Goal: Task Accomplishment & Management: Manage account settings

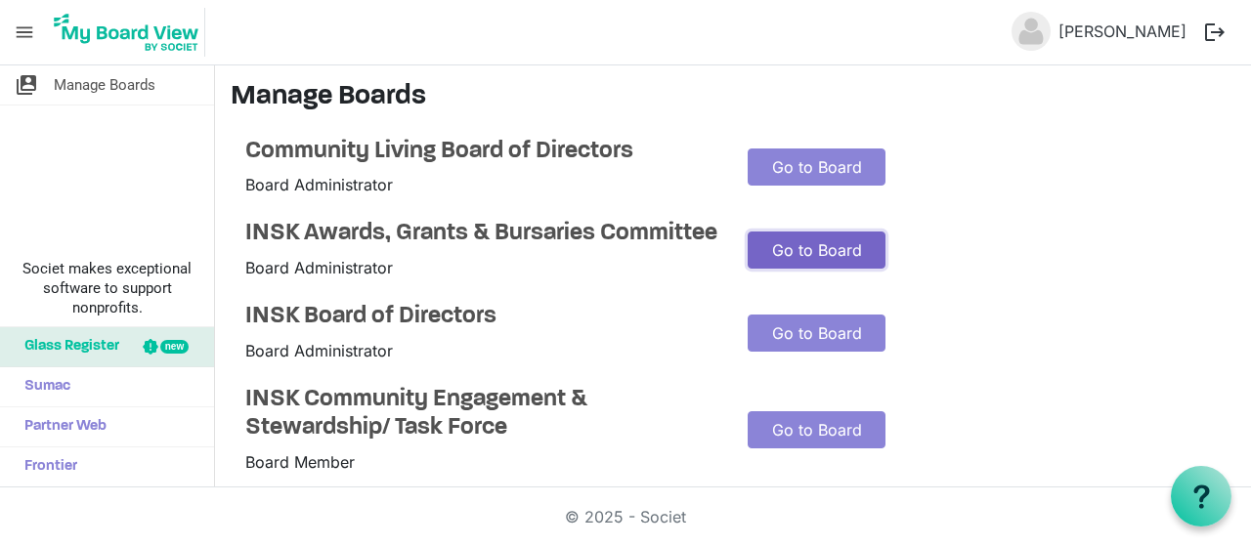
click at [801, 264] on link "Go to Board" at bounding box center [816, 250] width 138 height 37
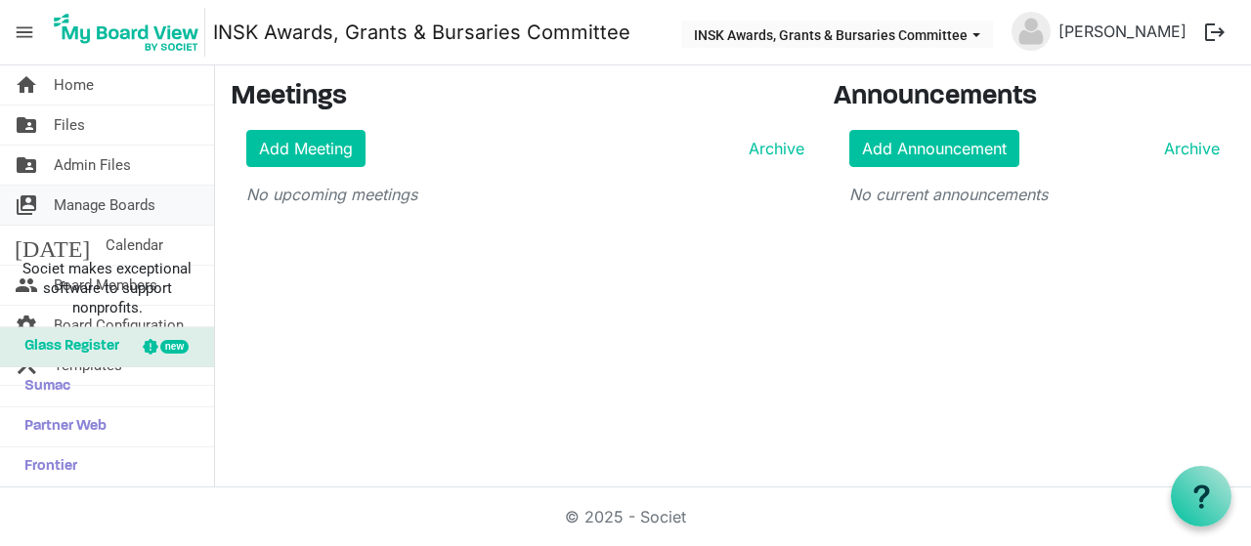
click at [107, 199] on span "Manage Boards" at bounding box center [105, 205] width 102 height 39
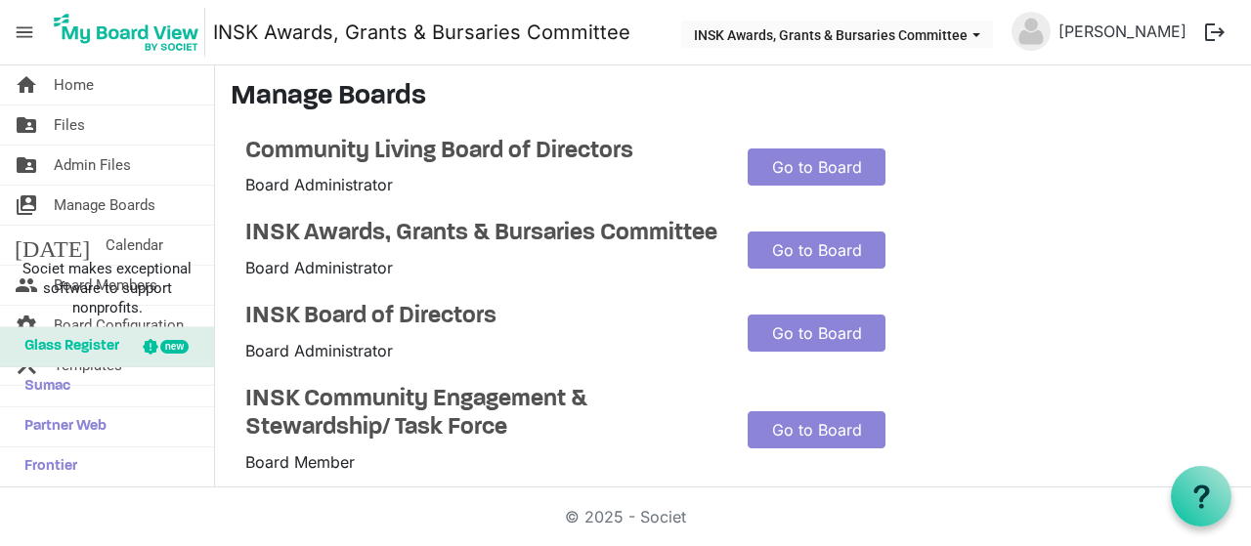
drag, startPoint x: 338, startPoint y: 241, endPoint x: 1015, endPoint y: 241, distance: 677.1
click at [1015, 241] on div "INSK Awards, Grants & Bursaries Committee Board Administrator Go to Board" at bounding box center [733, 250] width 1004 height 60
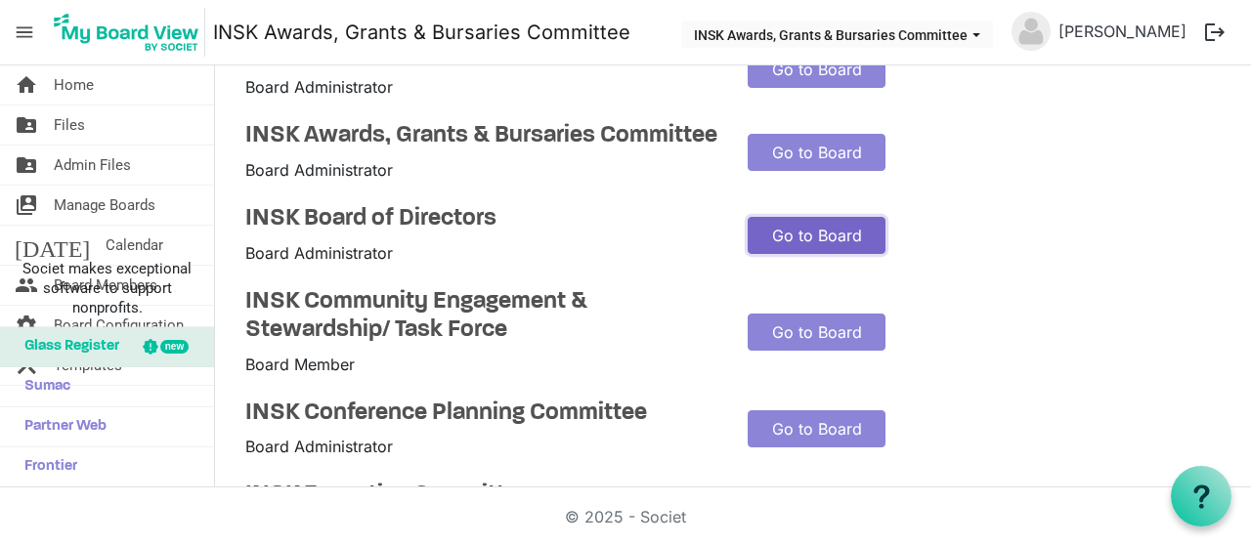
click at [789, 254] on link "Go to Board" at bounding box center [816, 235] width 138 height 37
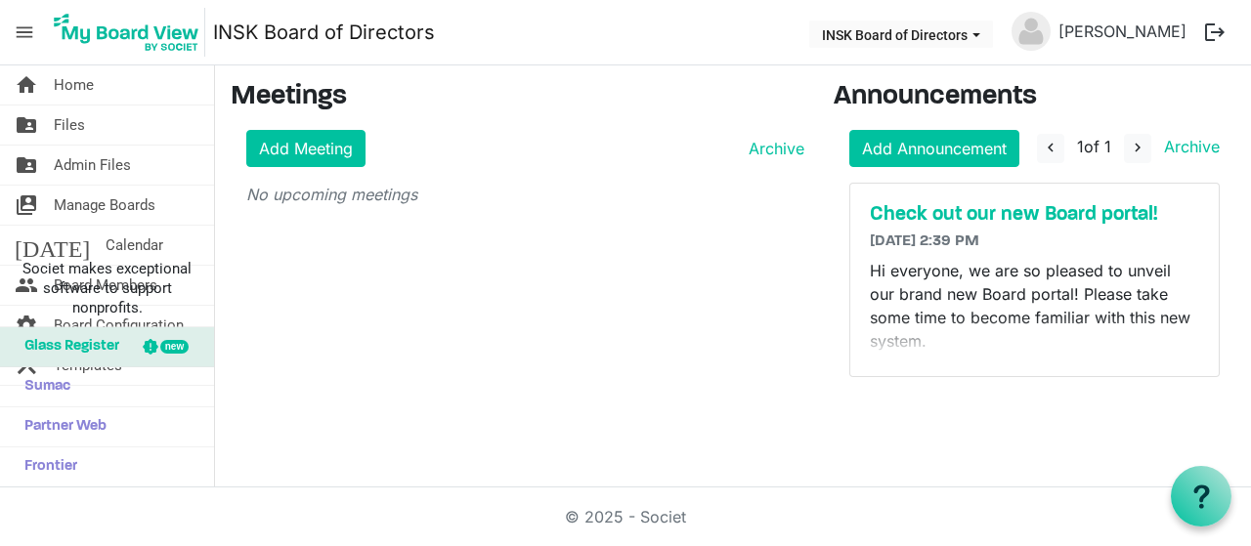
click at [21, 29] on span "menu" at bounding box center [24, 32] width 37 height 37
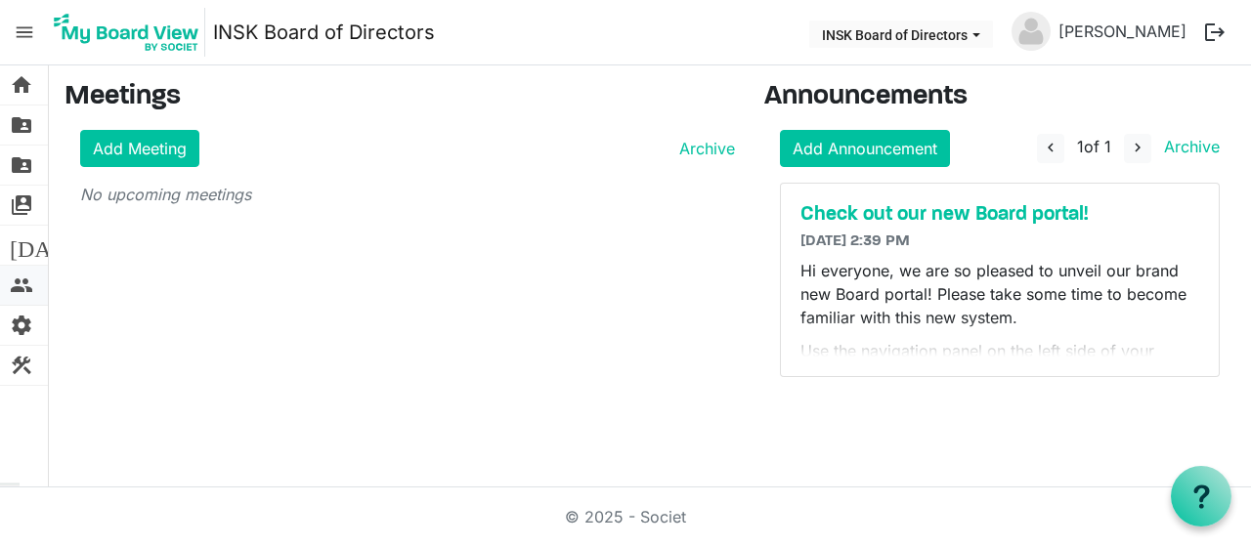
click at [21, 277] on span "people" at bounding box center [21, 285] width 23 height 39
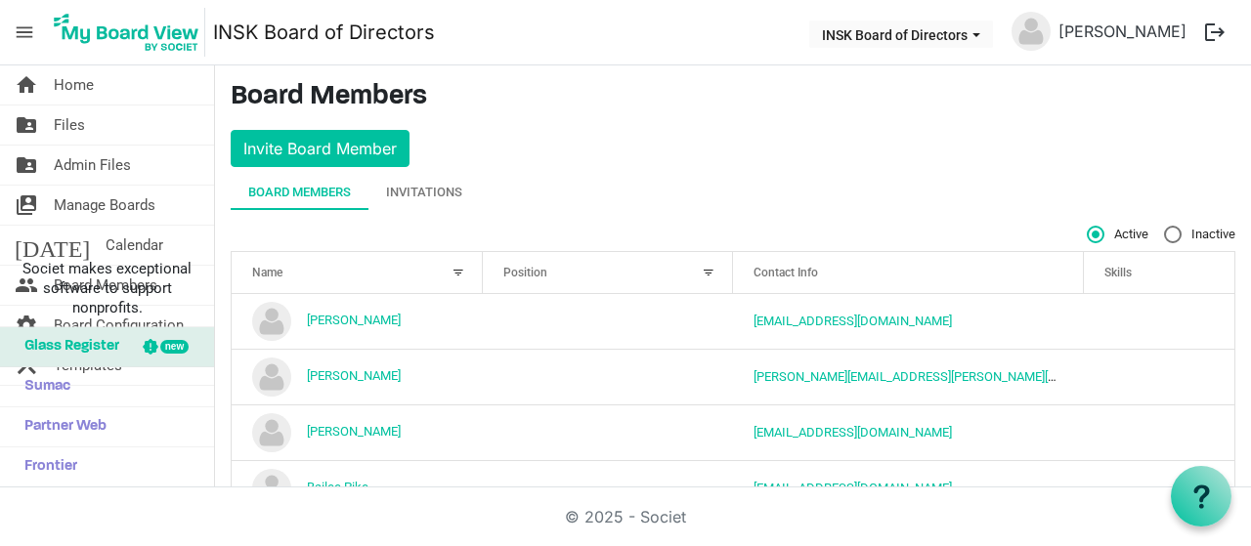
click at [23, 26] on span "menu" at bounding box center [24, 32] width 37 height 37
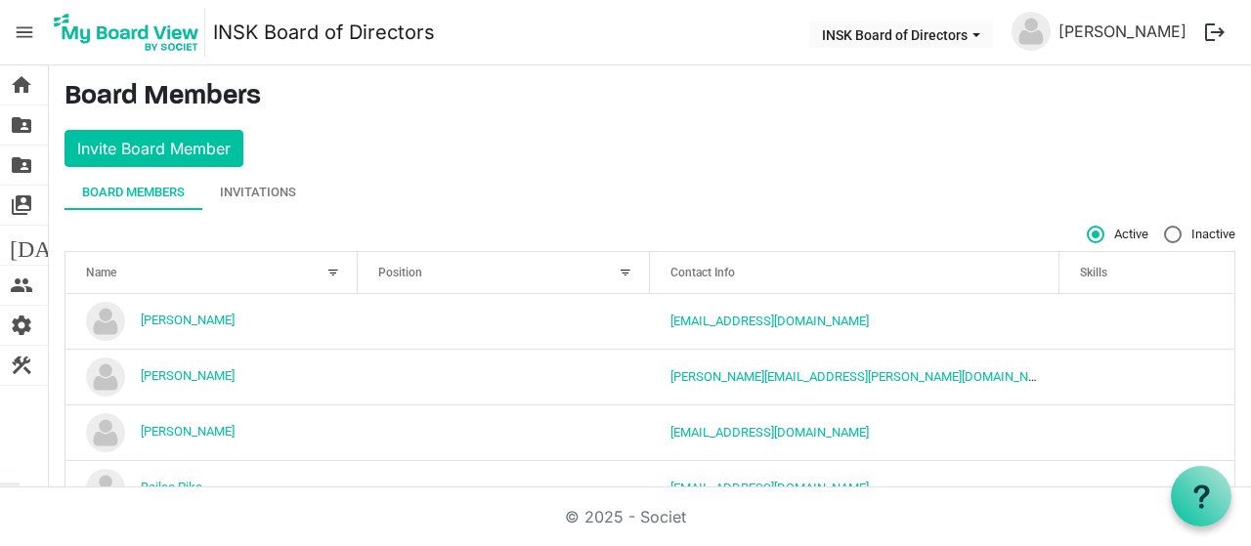
click at [29, 26] on span "menu" at bounding box center [24, 32] width 37 height 37
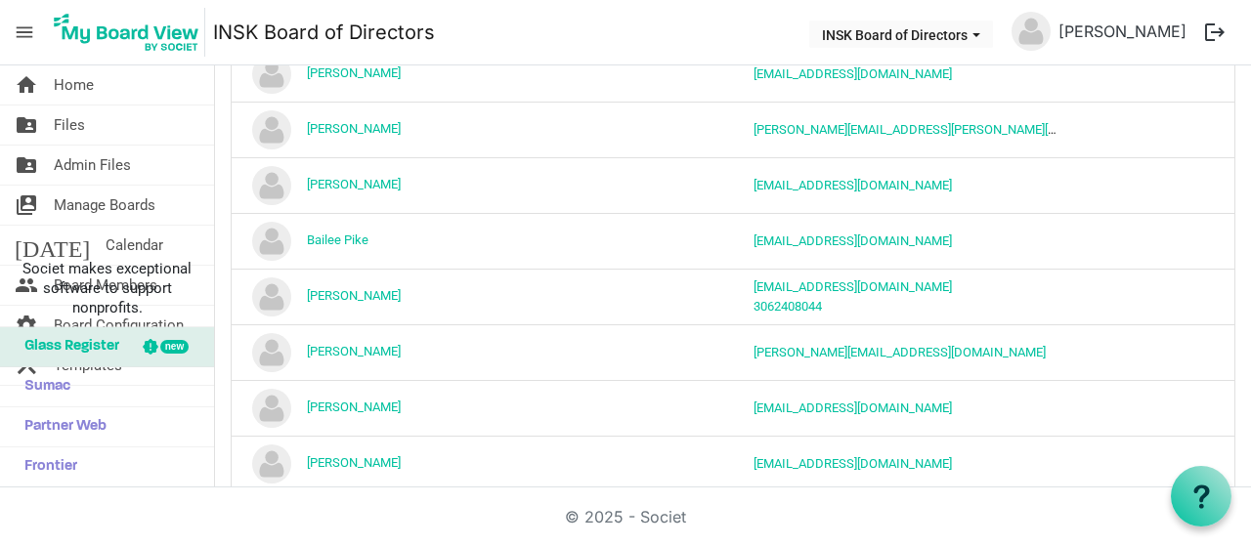
scroll to position [98, 0]
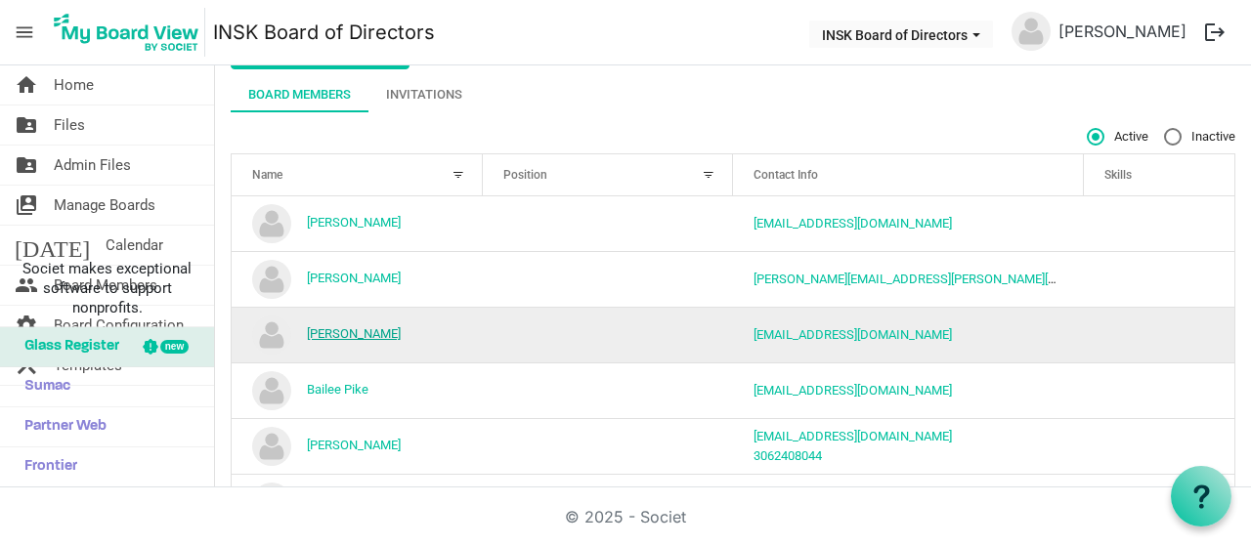
click at [363, 326] on link "[PERSON_NAME]" at bounding box center [354, 333] width 94 height 15
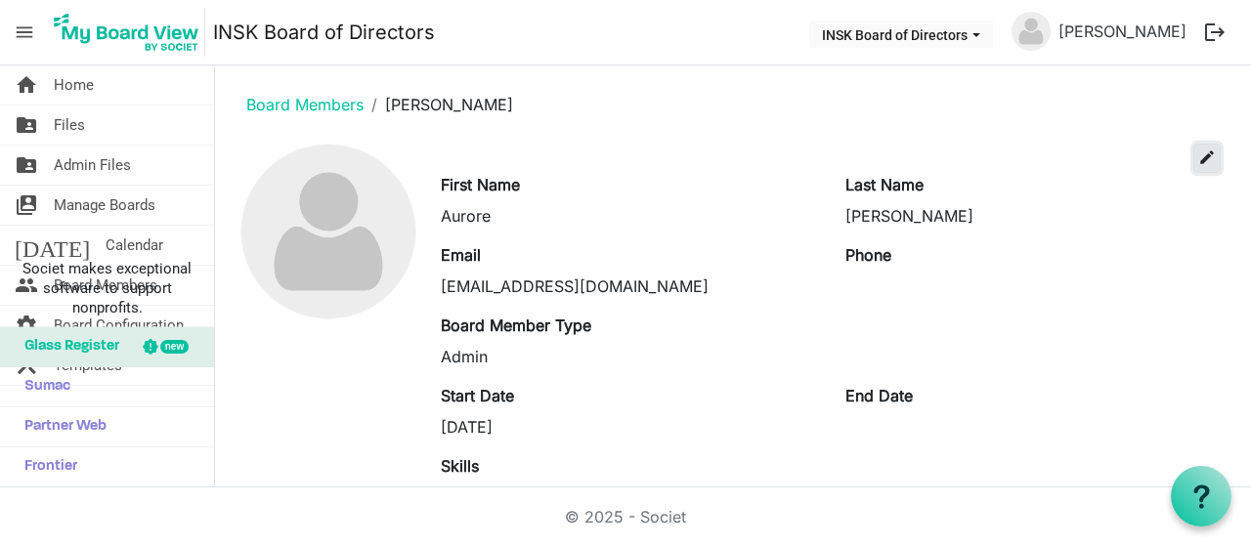
click at [1198, 156] on span "edit" at bounding box center [1207, 158] width 18 height 18
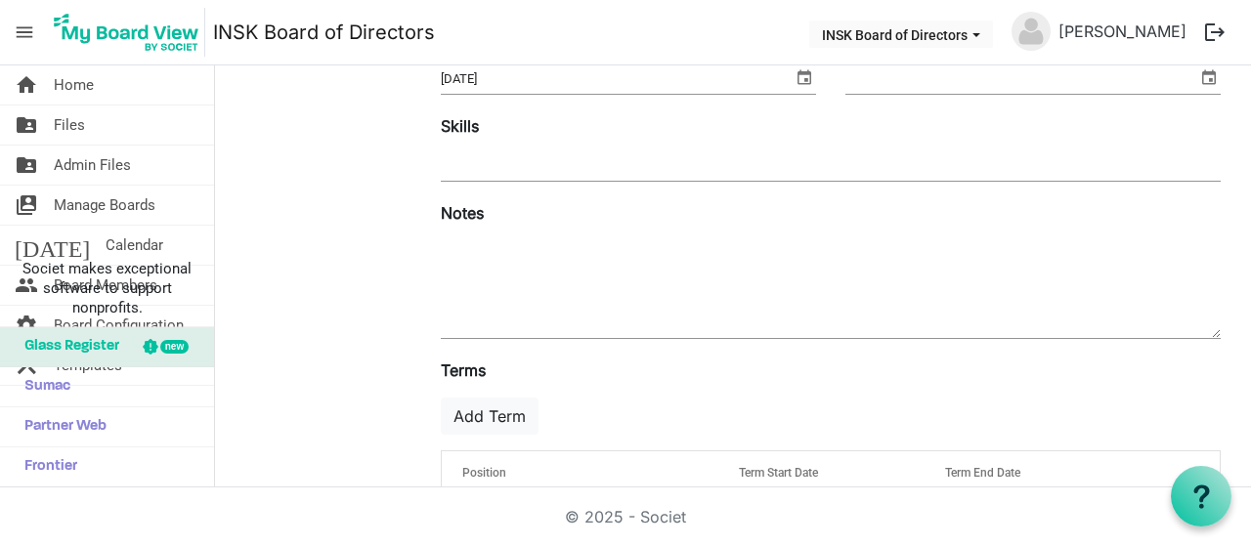
scroll to position [195, 0]
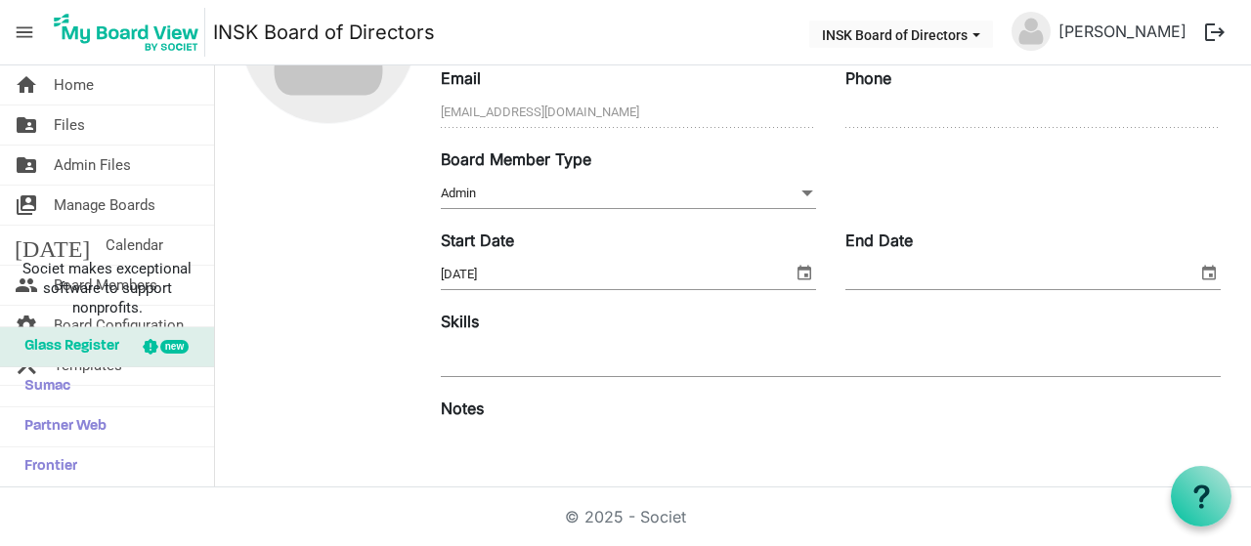
click at [798, 194] on span at bounding box center [807, 193] width 18 height 21
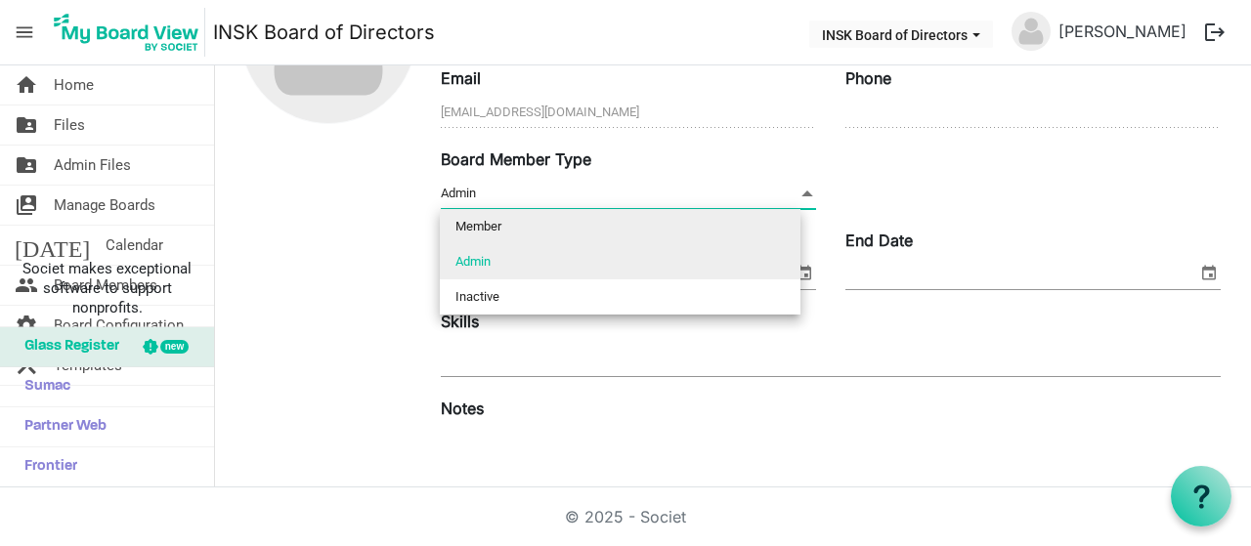
click at [627, 228] on li "Member" at bounding box center [620, 226] width 361 height 35
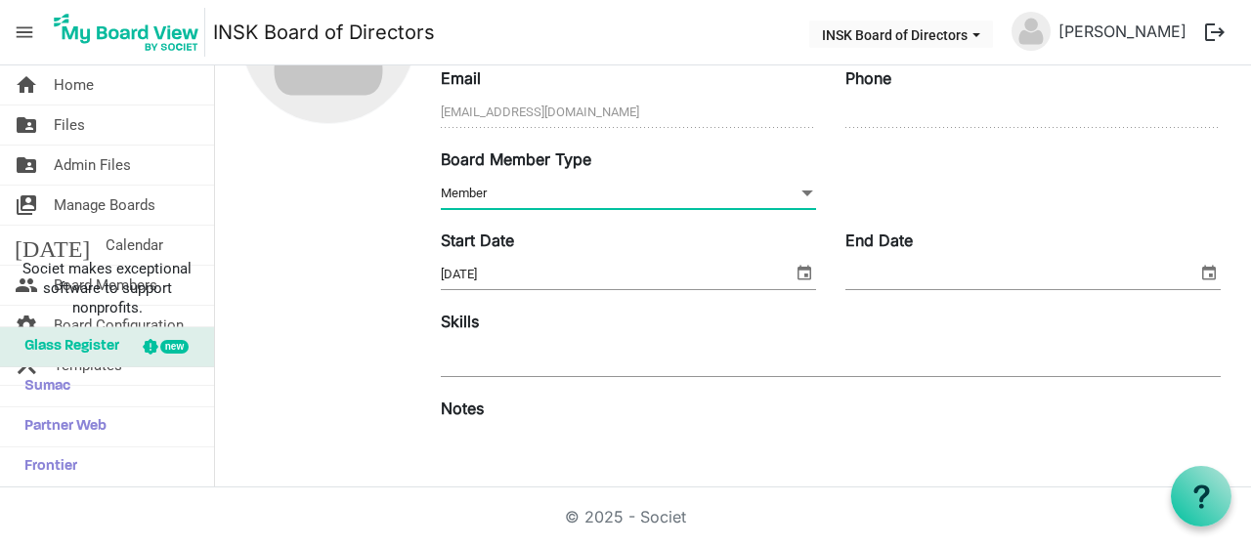
click at [798, 191] on span at bounding box center [807, 193] width 18 height 21
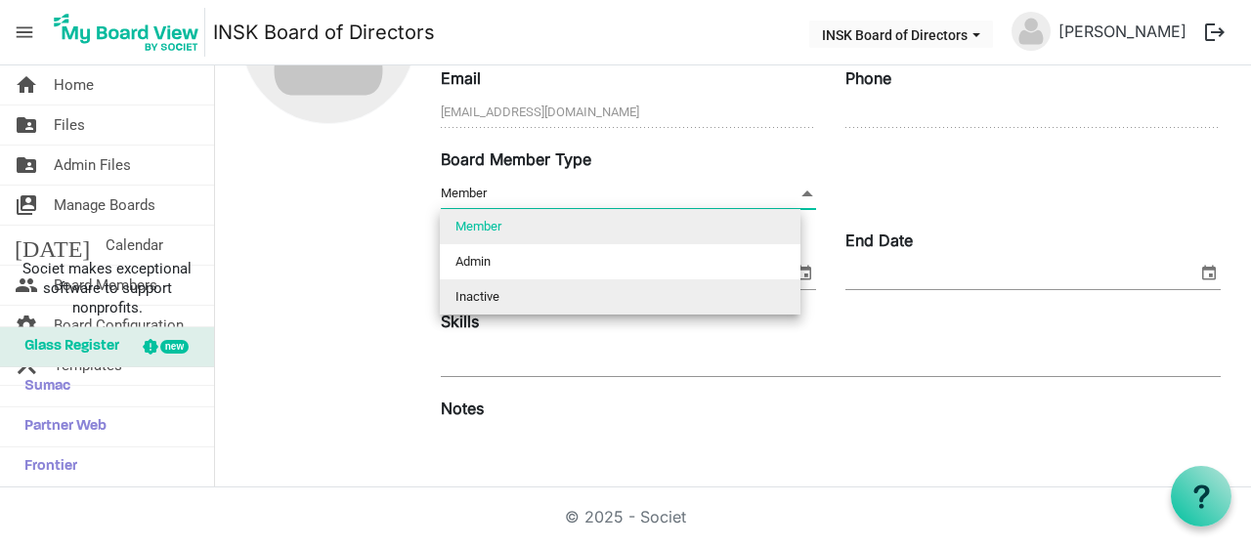
click at [539, 300] on li "Inactive" at bounding box center [620, 296] width 361 height 35
type input "Inactive"
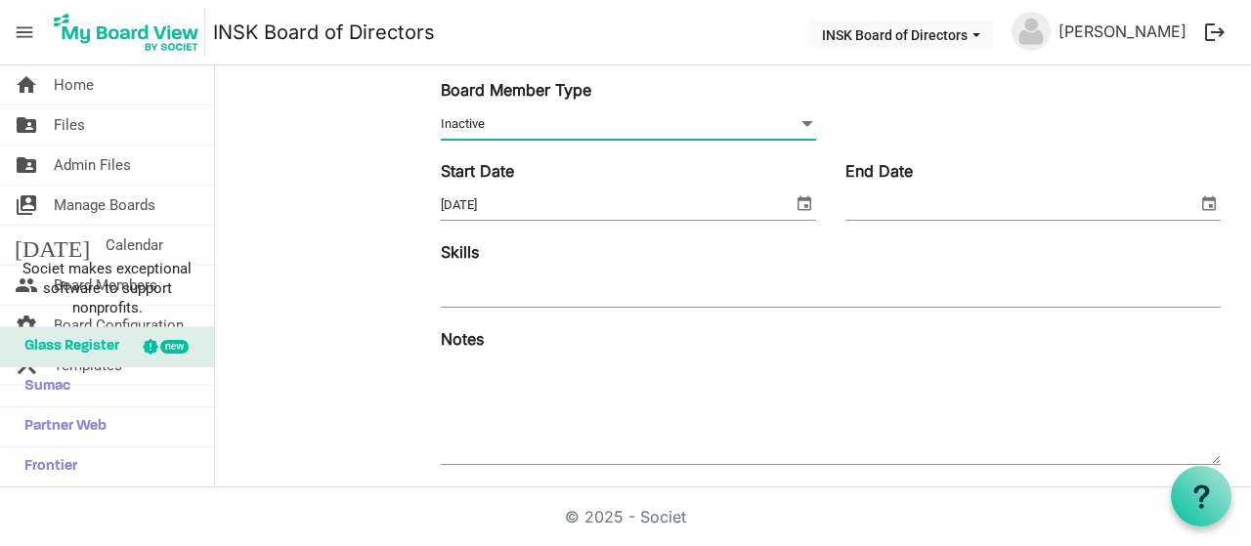
scroll to position [293, 0]
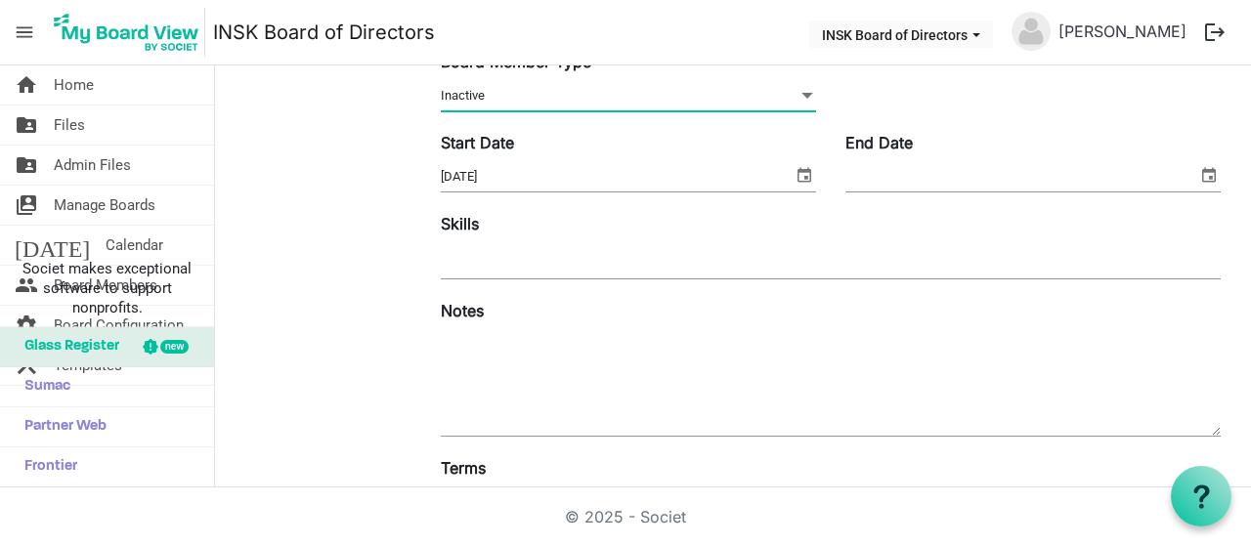
click at [1197, 169] on span "select" at bounding box center [1208, 174] width 23 height 25
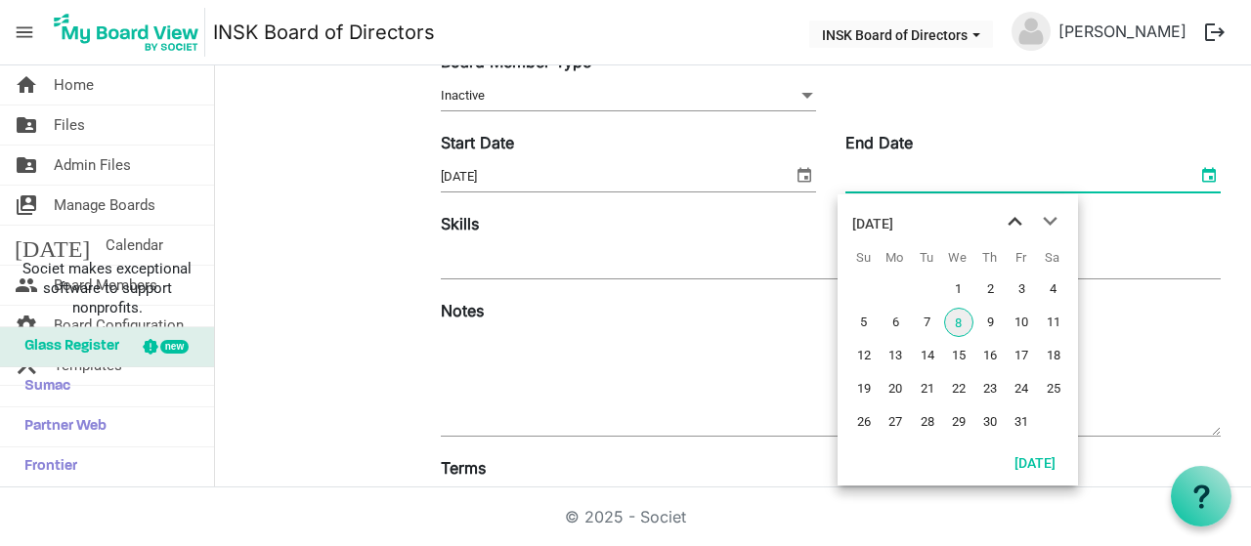
click at [1014, 222] on span "previous month" at bounding box center [1015, 221] width 34 height 35
click at [1024, 287] on span "5" at bounding box center [1020, 289] width 29 height 29
type input "[DATE]"
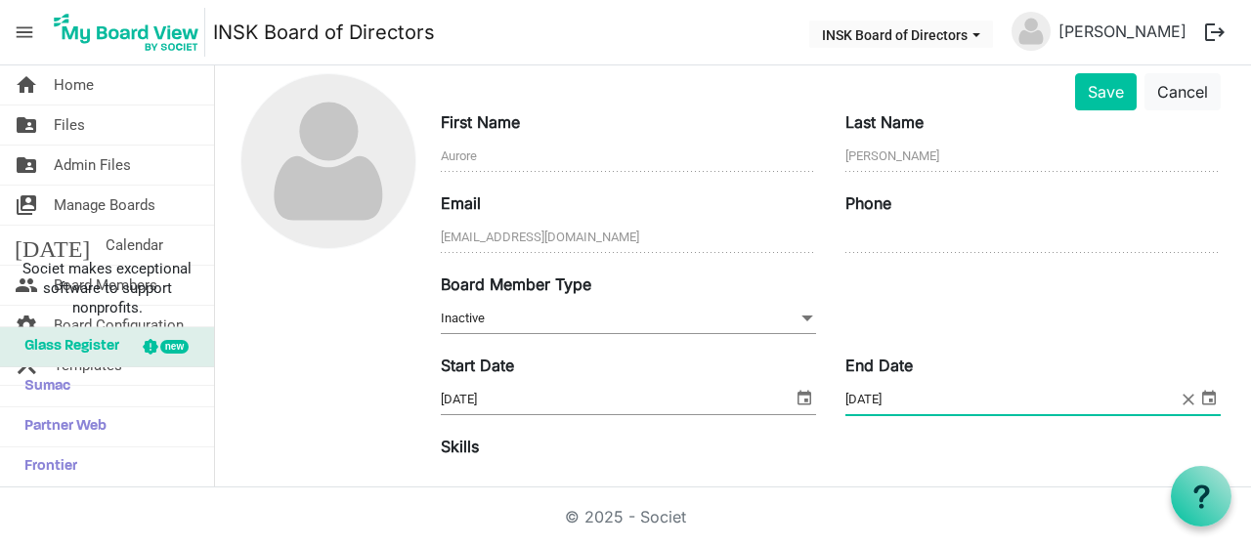
scroll to position [0, 0]
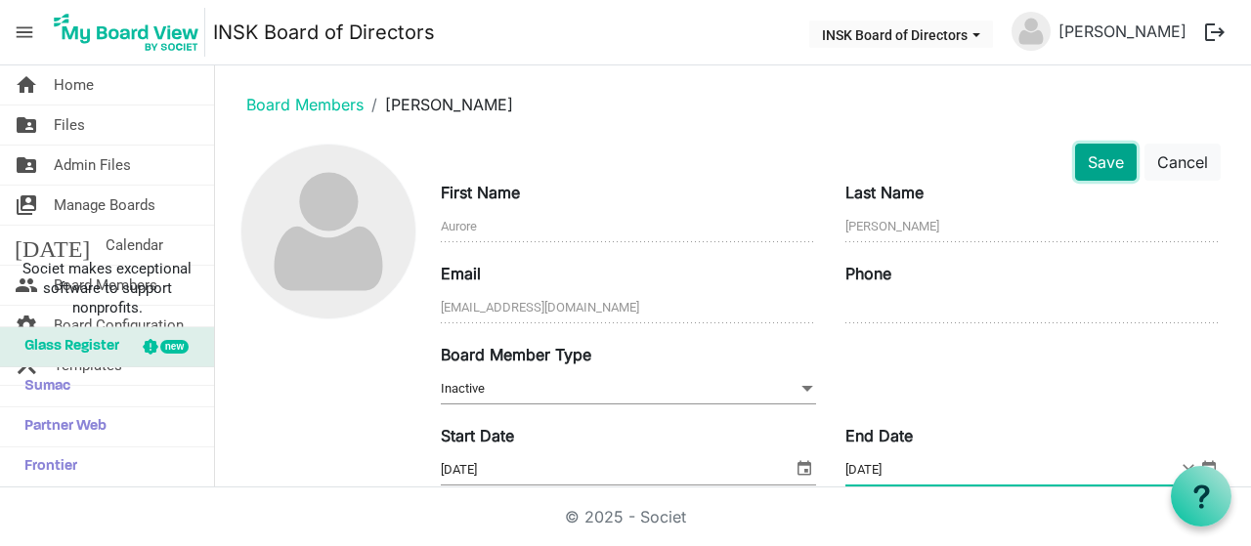
click at [1085, 159] on button "Save" at bounding box center [1106, 162] width 62 height 37
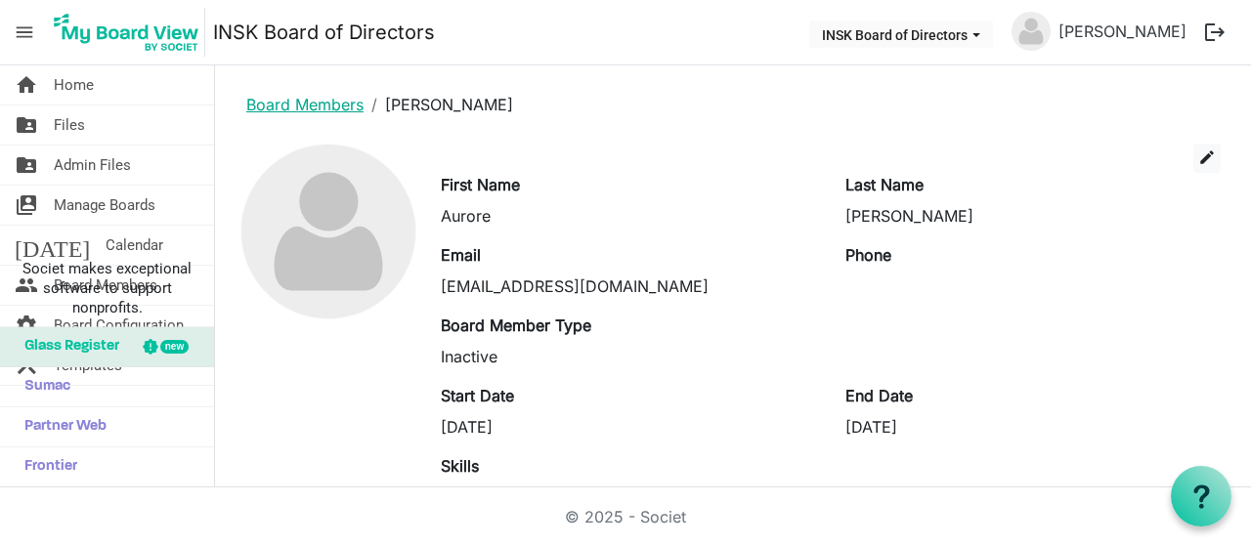
click at [290, 106] on link "Board Members" at bounding box center [304, 105] width 117 height 20
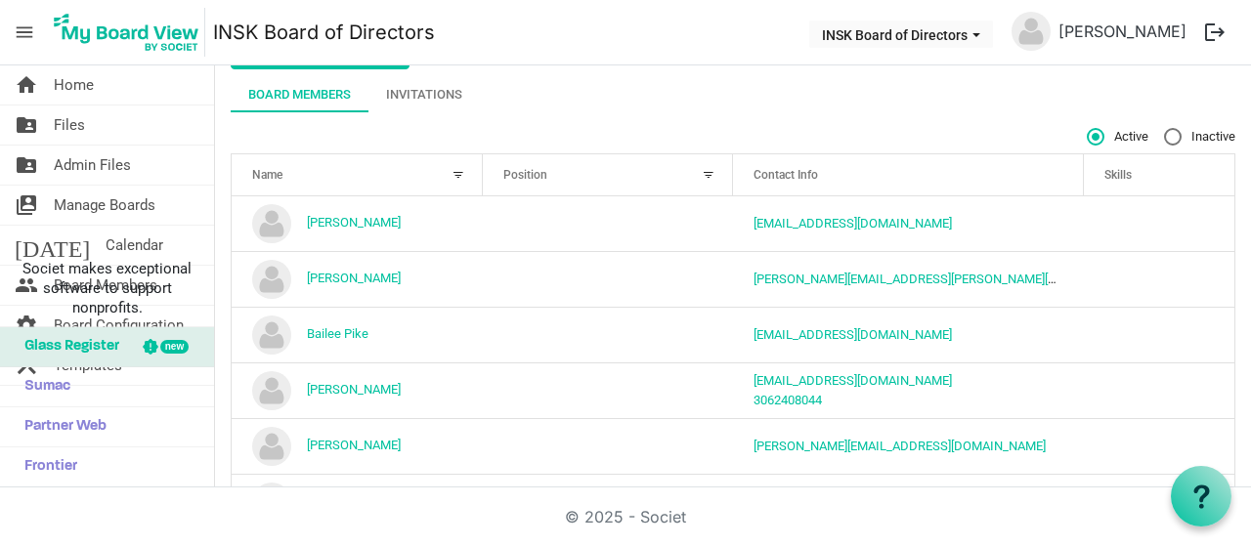
scroll to position [195, 0]
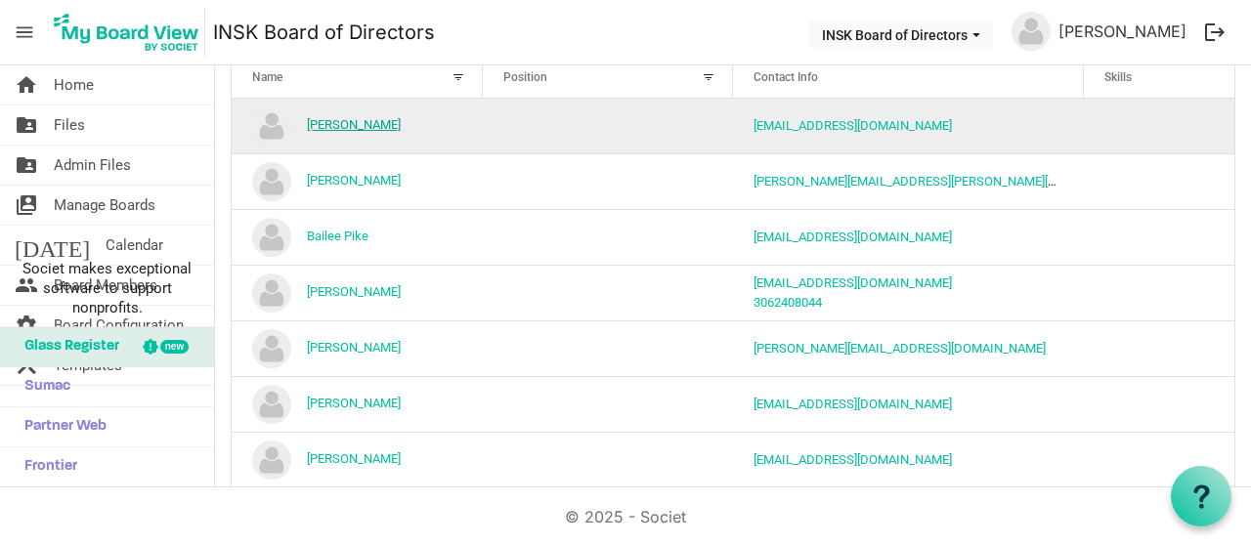
click at [360, 120] on link "[PERSON_NAME]" at bounding box center [354, 124] width 94 height 15
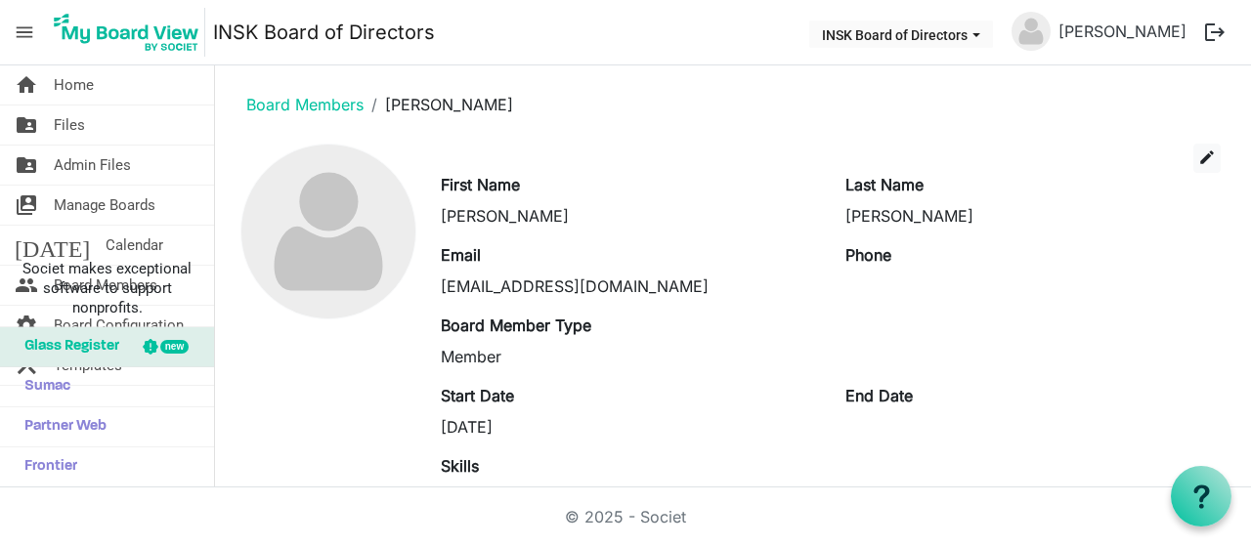
click at [1212, 155] on div "edit" at bounding box center [830, 158] width 809 height 29
click at [1198, 155] on span "edit" at bounding box center [1207, 158] width 18 height 18
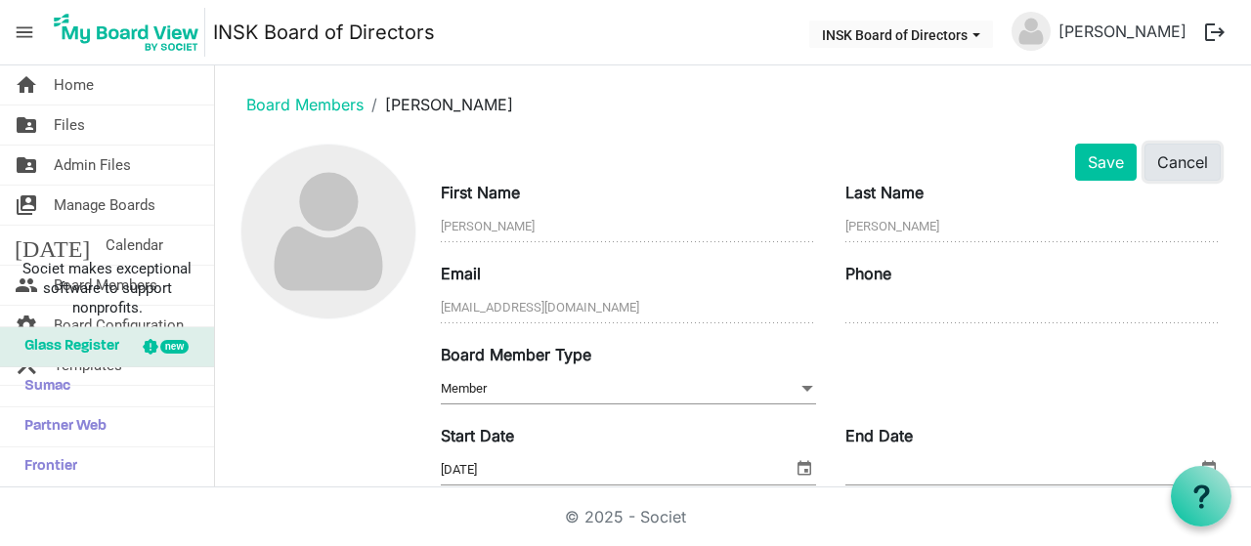
click at [1161, 146] on button "Cancel" at bounding box center [1182, 162] width 76 height 37
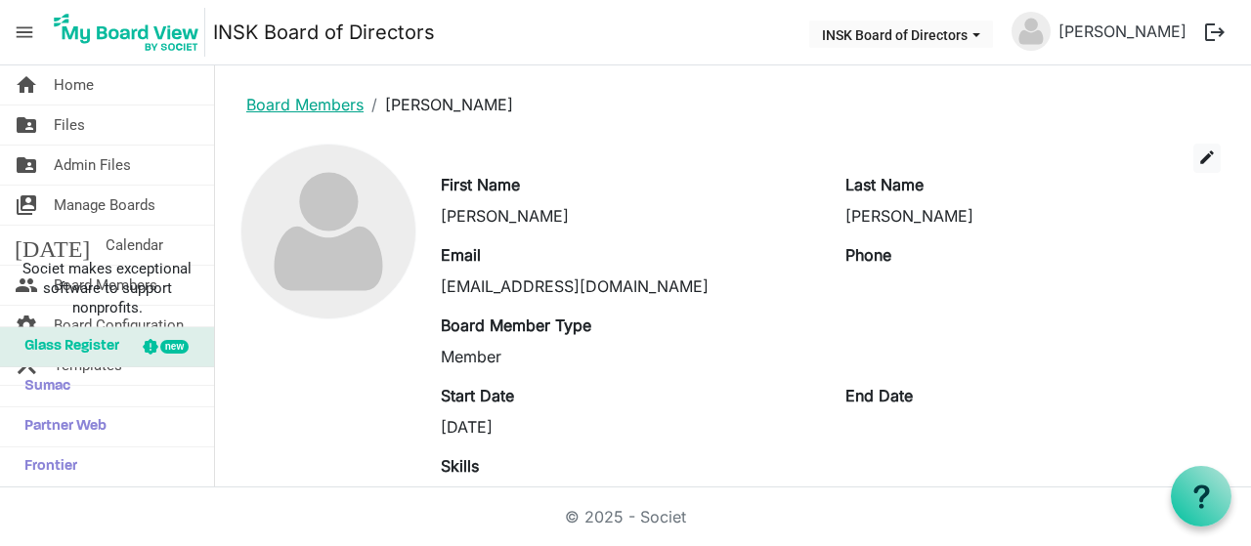
click at [266, 100] on link "Board Members" at bounding box center [304, 105] width 117 height 20
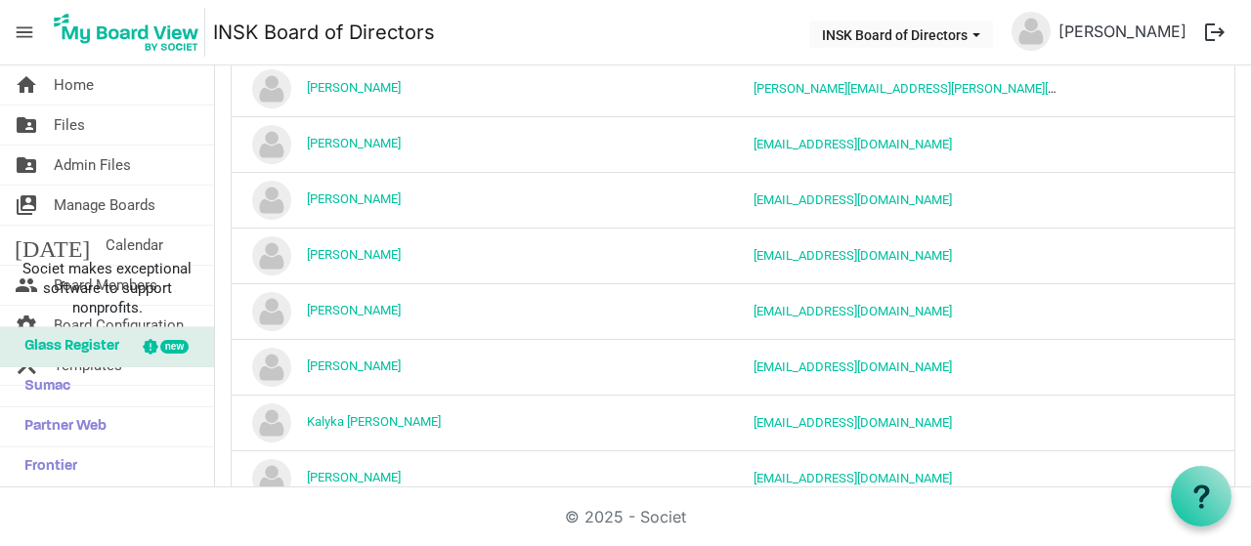
scroll to position [977, 0]
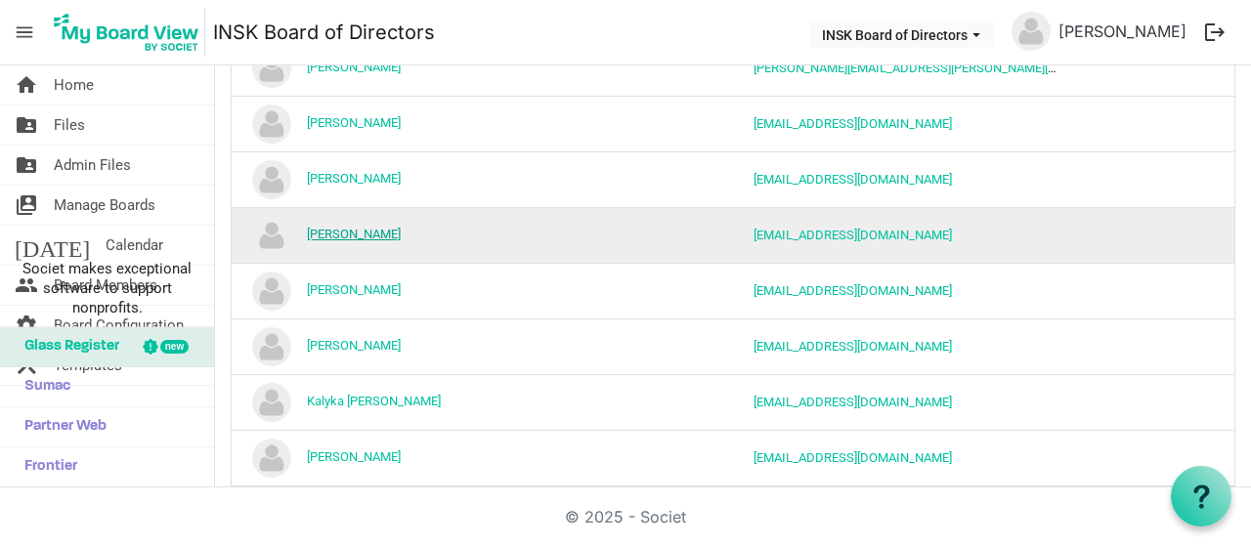
click at [355, 227] on link "[PERSON_NAME]" at bounding box center [354, 234] width 94 height 15
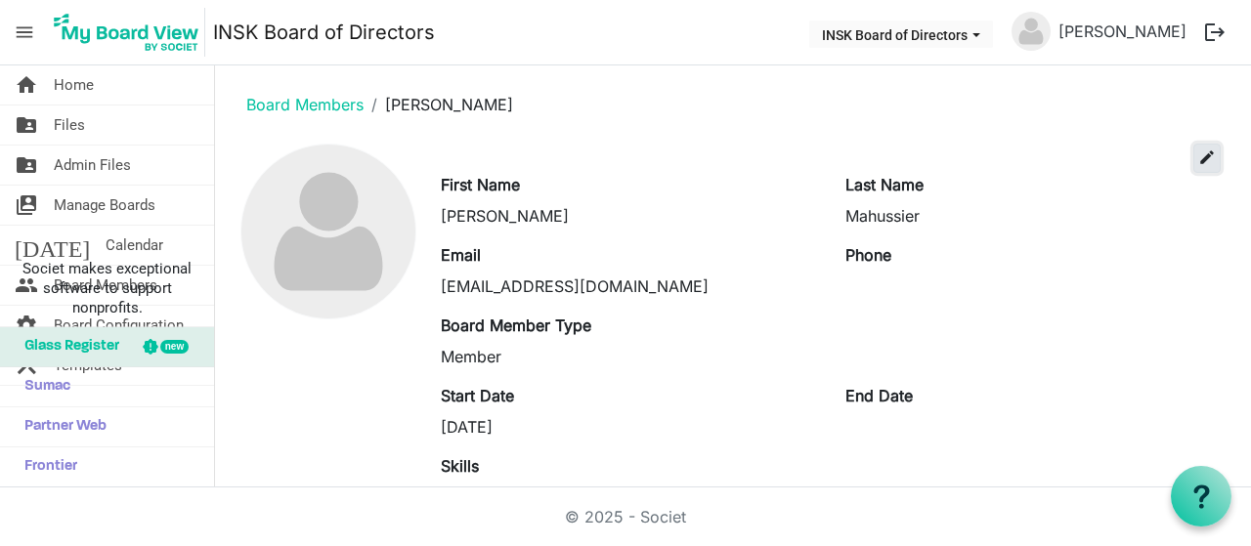
click at [1198, 149] on span "edit" at bounding box center [1207, 158] width 18 height 18
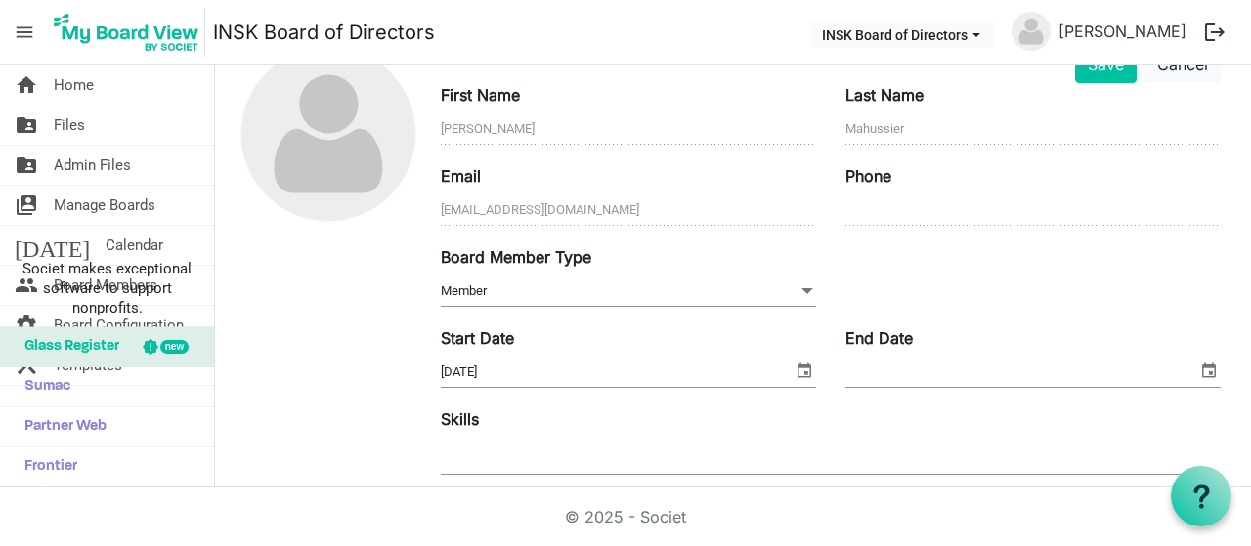
scroll to position [195, 0]
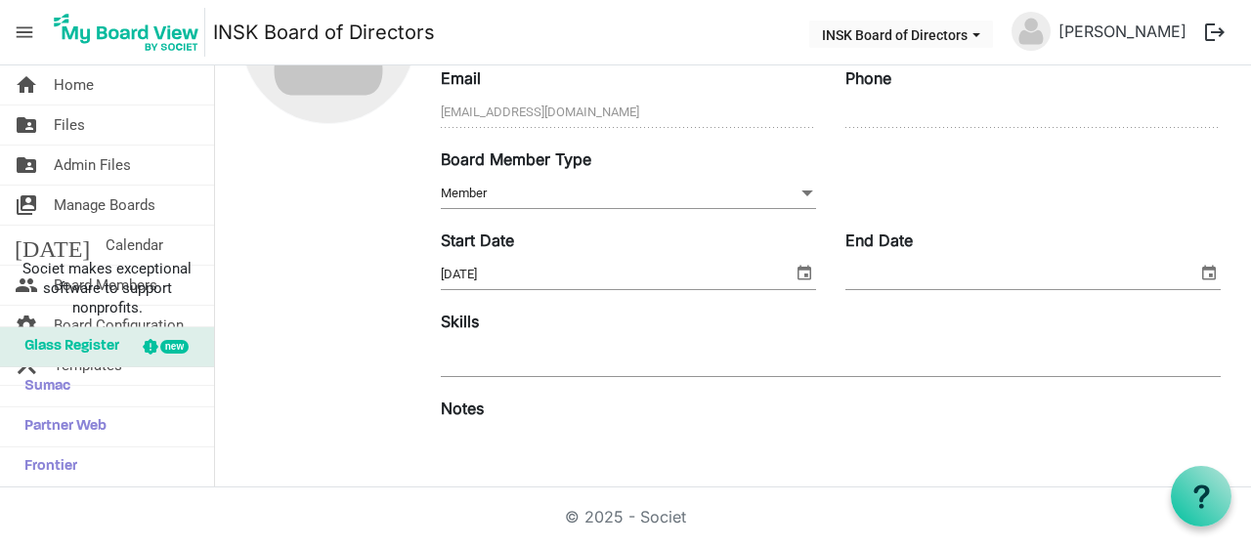
click at [724, 183] on span "Member Member" at bounding box center [628, 194] width 375 height 30
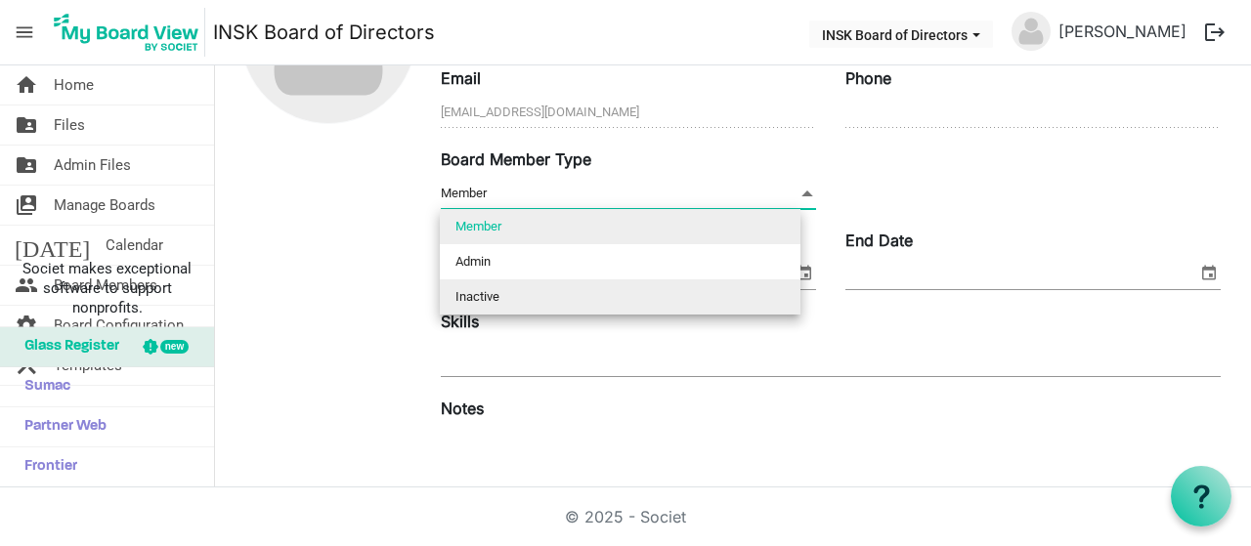
click at [550, 293] on li "Inactive" at bounding box center [620, 296] width 361 height 35
type input "Inactive"
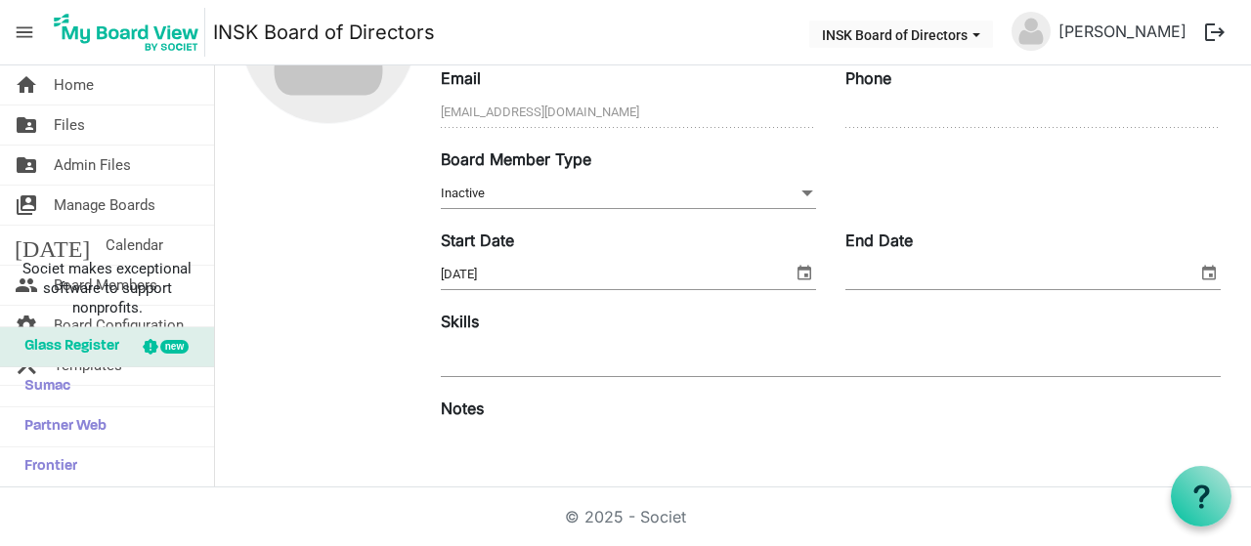
click at [1197, 270] on span "select" at bounding box center [1208, 272] width 23 height 25
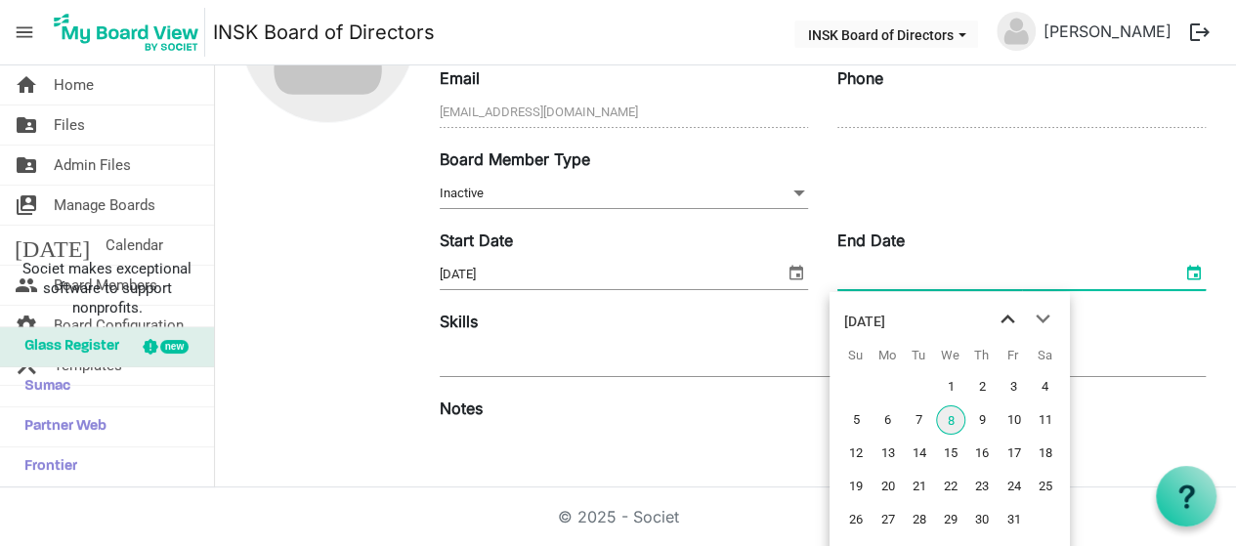
click at [1009, 316] on span "previous month" at bounding box center [1007, 319] width 34 height 35
click at [1007, 386] on span "5" at bounding box center [1013, 386] width 29 height 29
type input "9/5/2025"
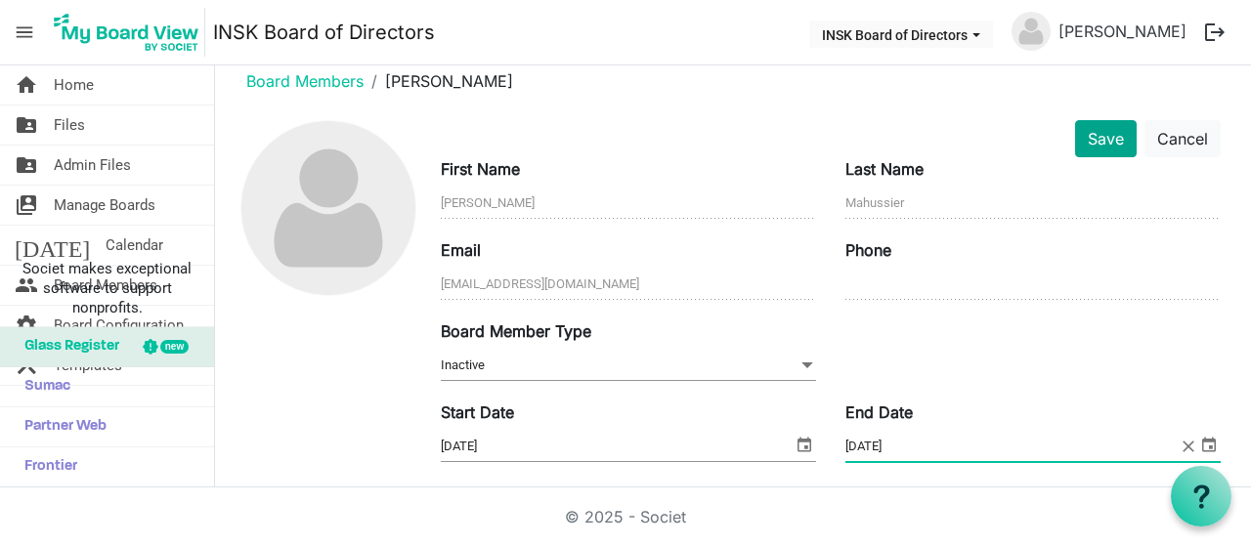
scroll to position [0, 0]
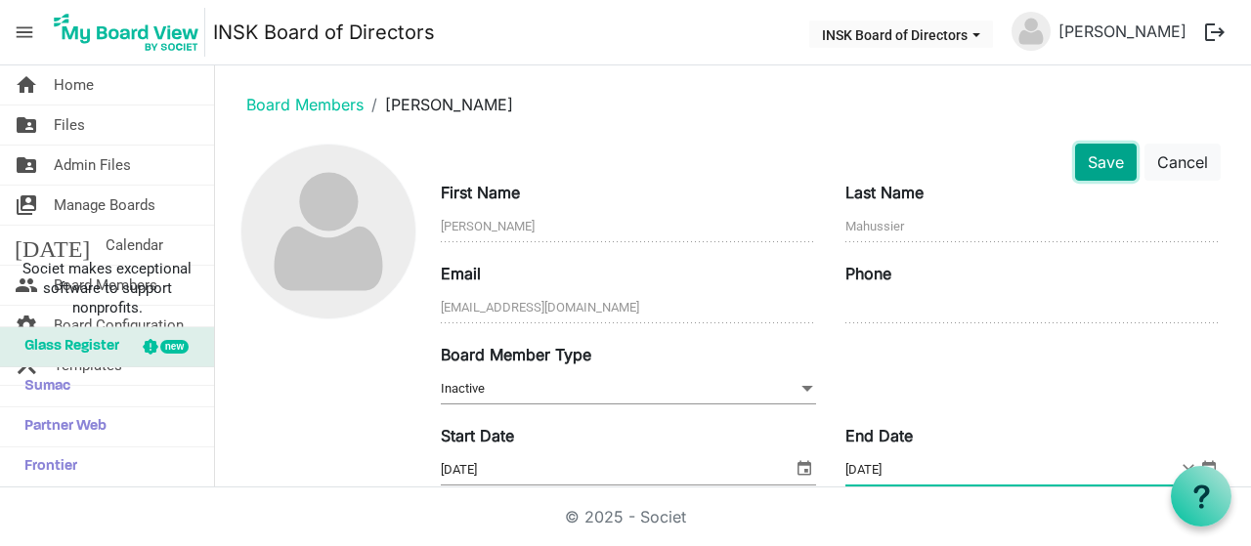
click at [1097, 153] on button "Save" at bounding box center [1106, 162] width 62 height 37
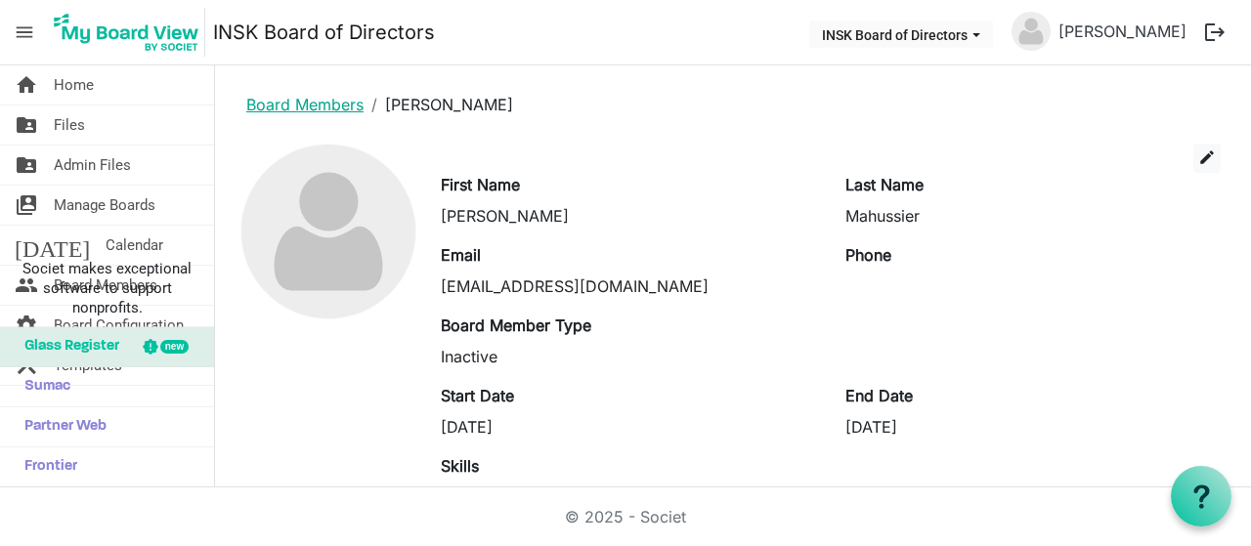
click at [307, 101] on link "Board Members" at bounding box center [304, 105] width 117 height 20
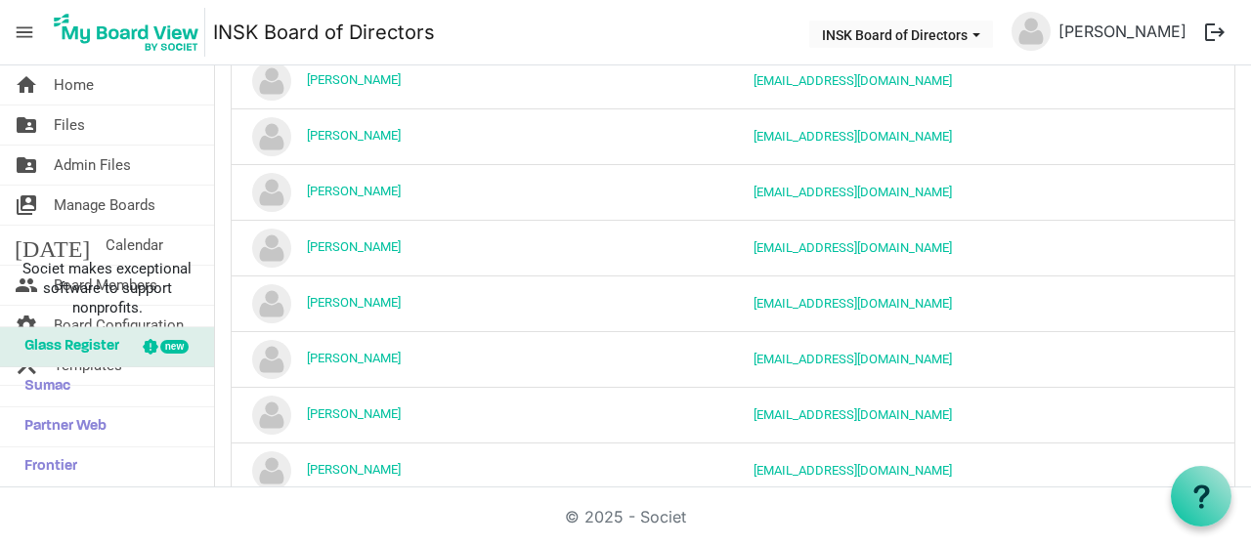
scroll to position [1496, 0]
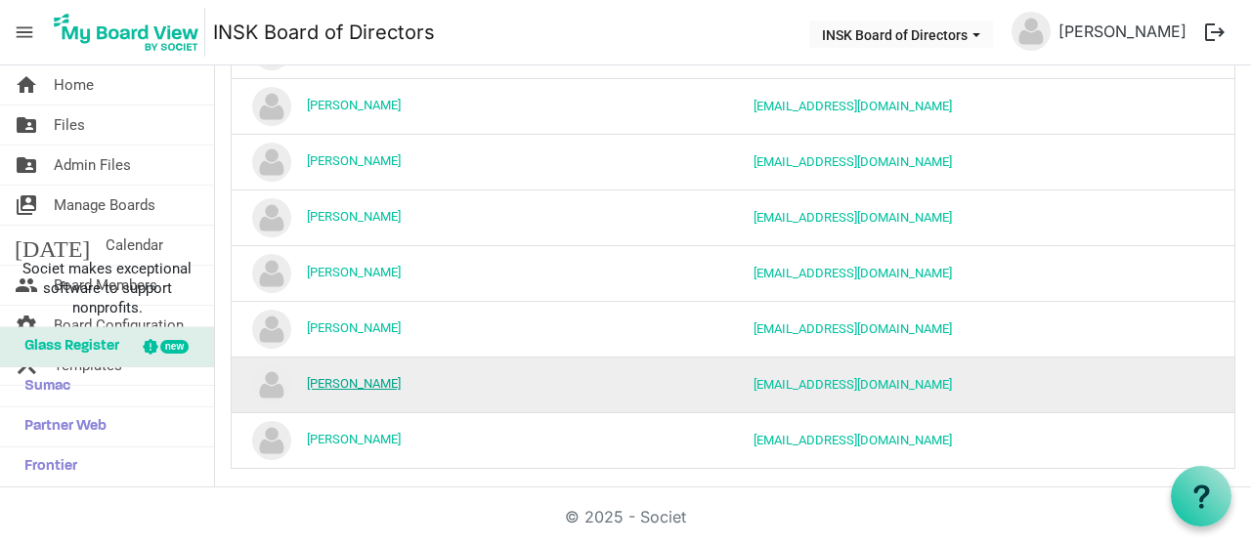
click at [363, 376] on link "[PERSON_NAME]" at bounding box center [354, 383] width 94 height 15
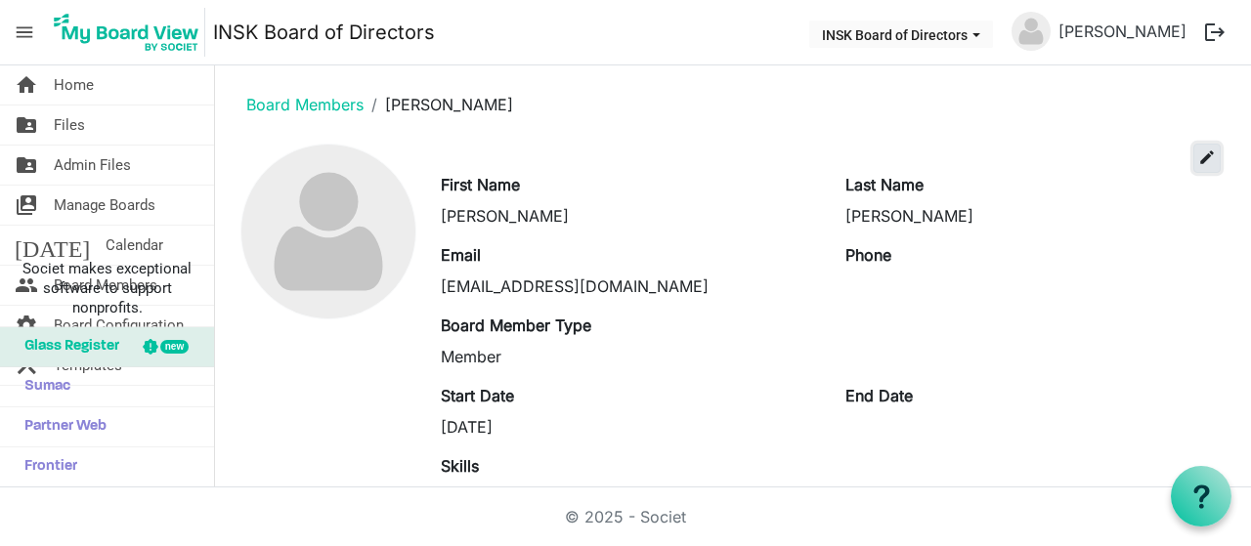
click at [1198, 156] on span "edit" at bounding box center [1207, 158] width 18 height 18
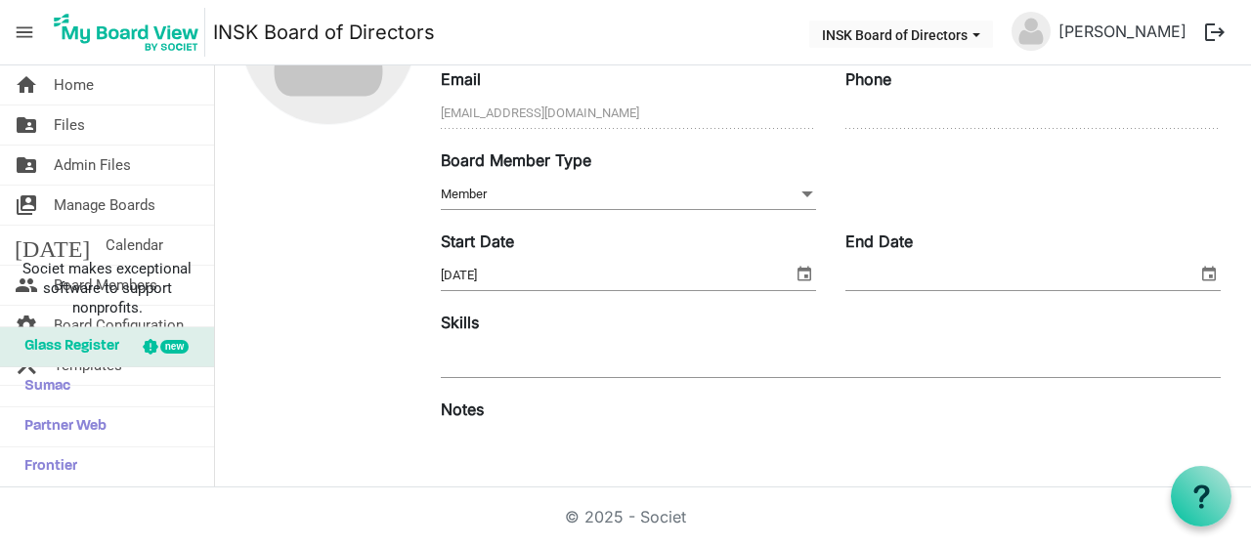
scroll to position [195, 0]
click at [786, 187] on span "Member Member" at bounding box center [628, 194] width 375 height 30
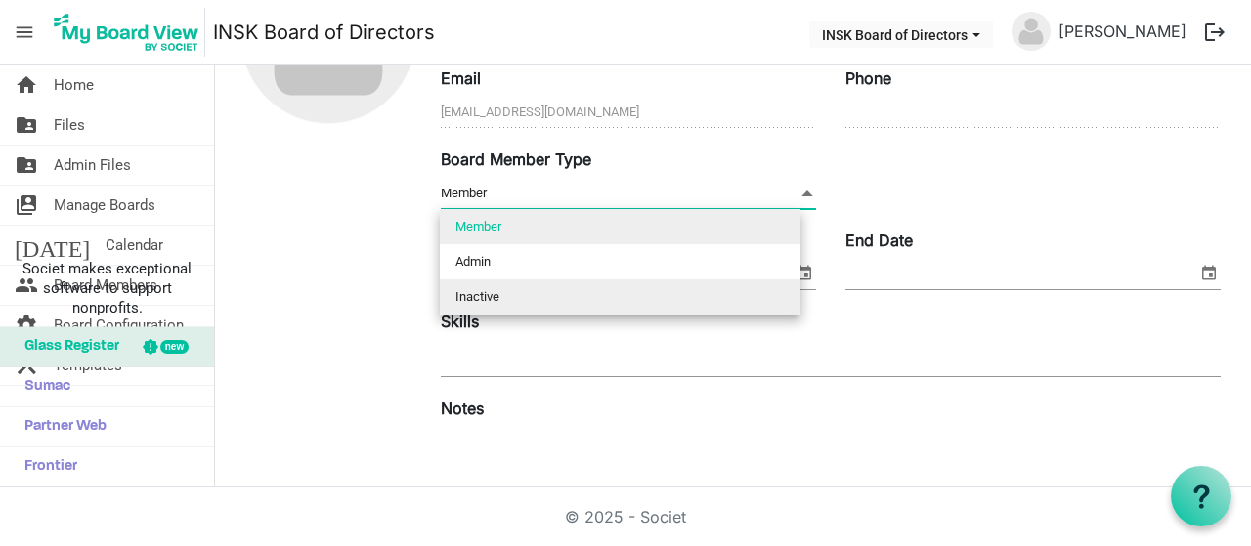
click at [528, 294] on li "Inactive" at bounding box center [620, 296] width 361 height 35
type input "Inactive"
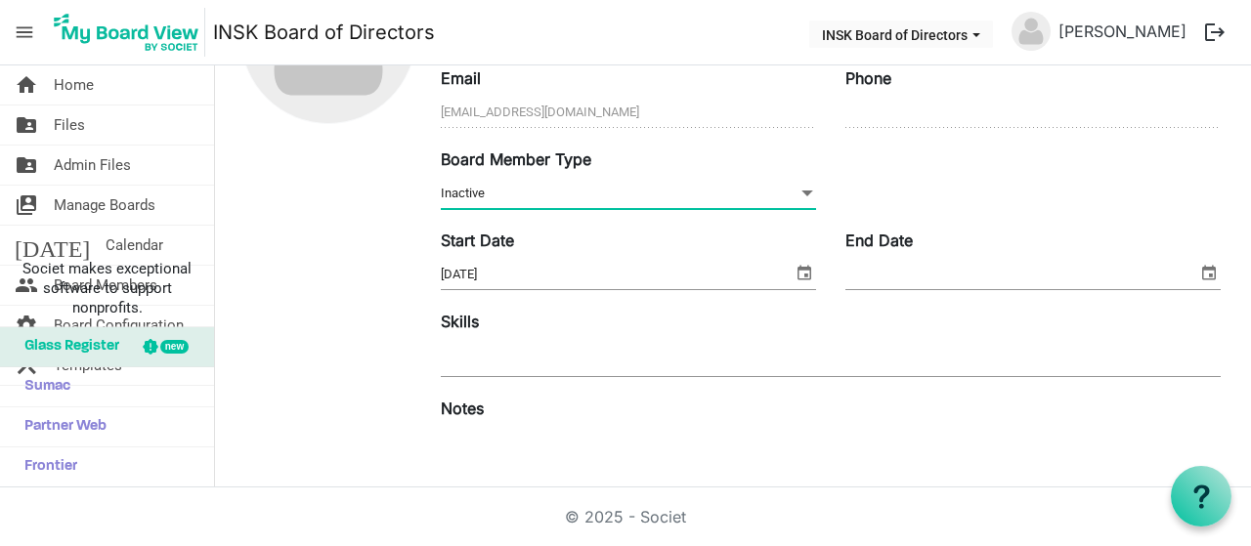
scroll to position [0, 0]
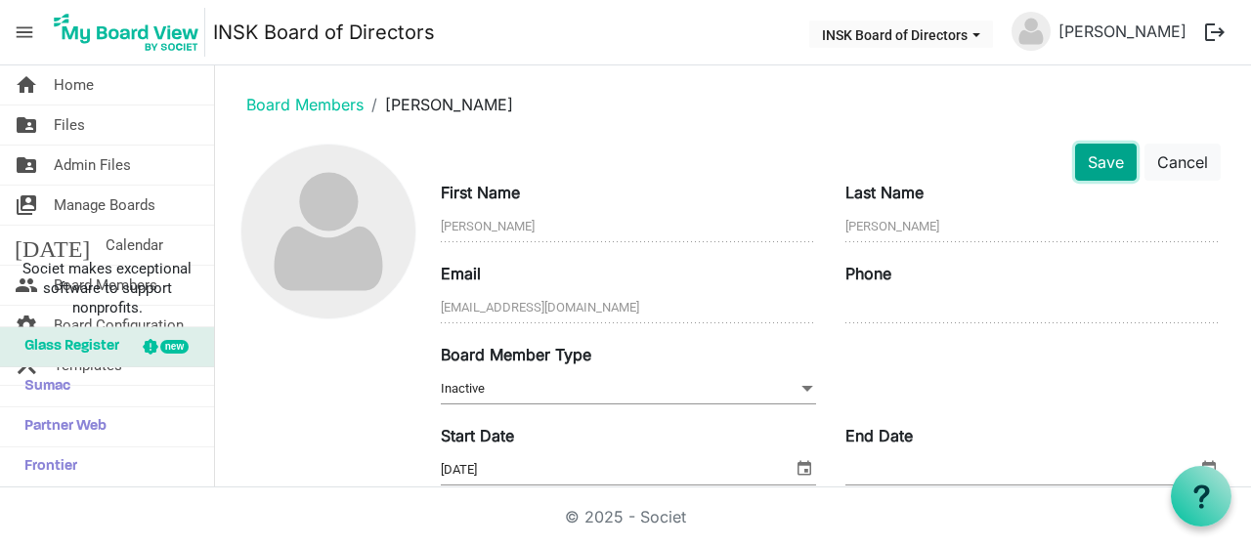
click at [1094, 155] on button "Save" at bounding box center [1106, 162] width 62 height 37
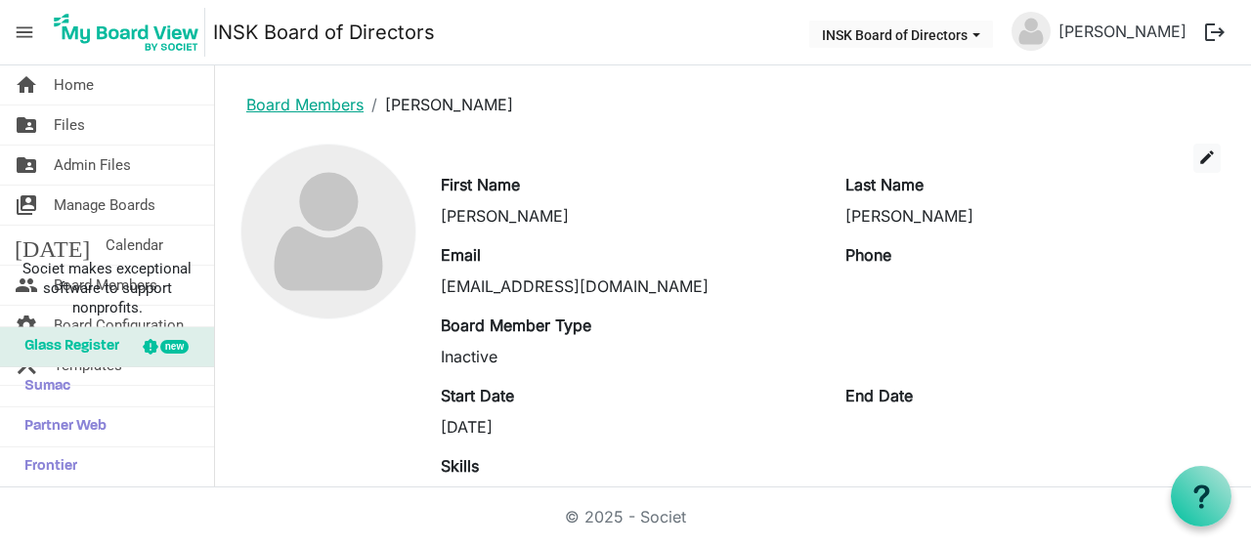
click at [307, 99] on link "Board Members" at bounding box center [304, 105] width 117 height 20
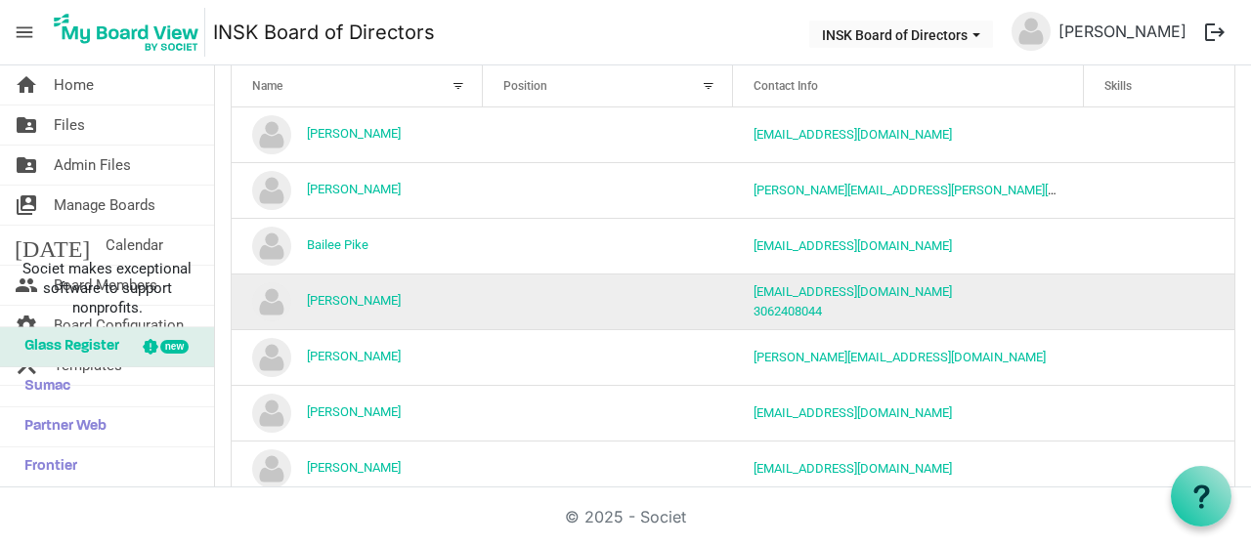
scroll to position [170, 0]
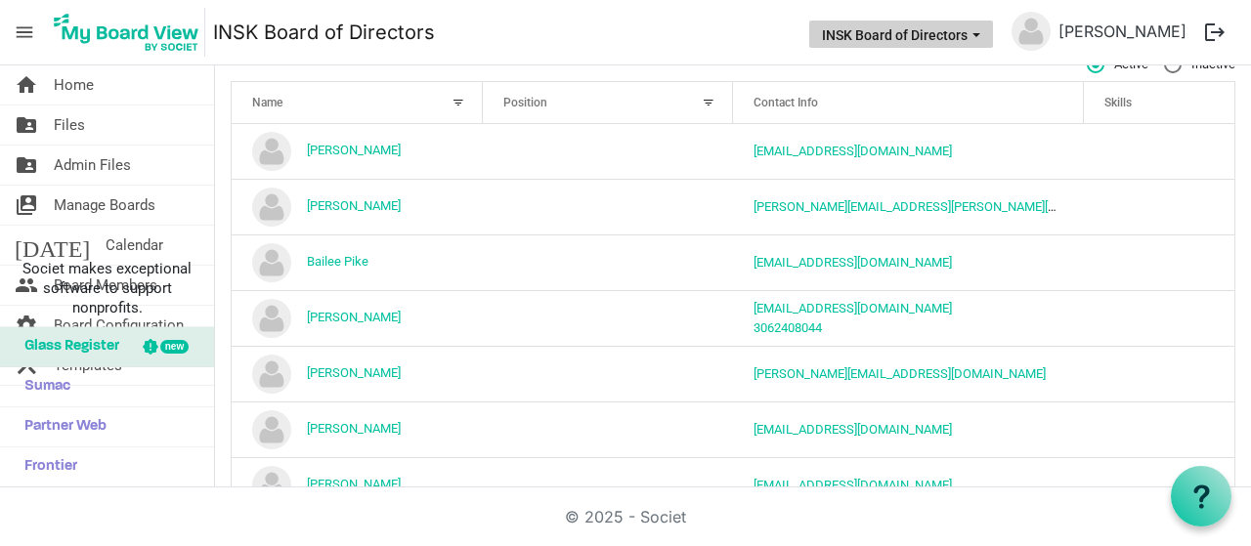
click at [809, 29] on button "INSK Board of Directors" at bounding box center [901, 34] width 184 height 27
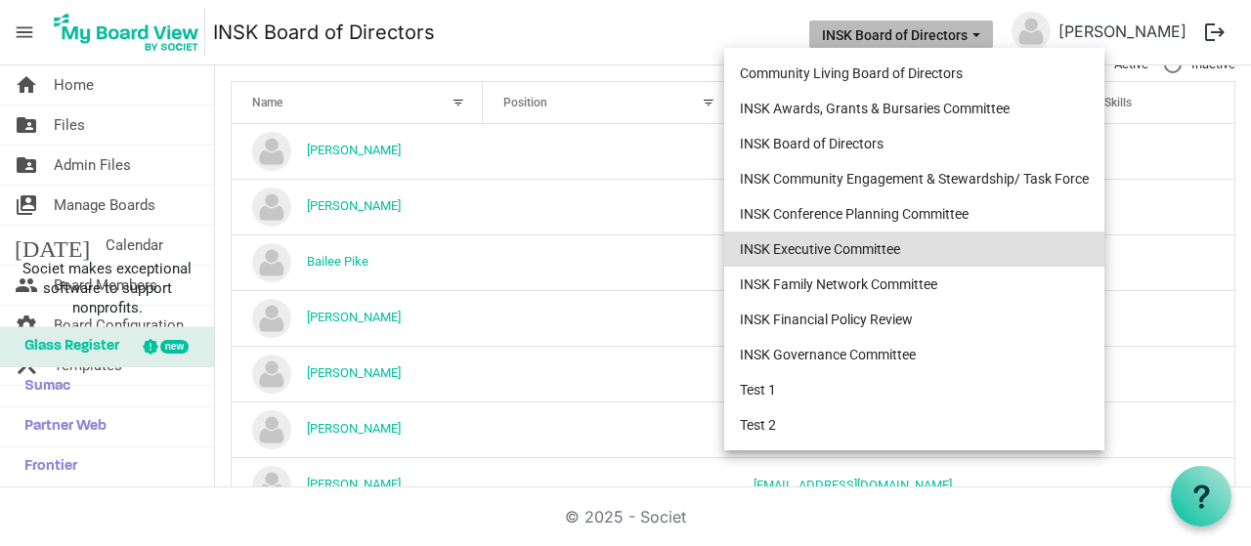
click at [822, 243] on li "INSK Executive Committee" at bounding box center [914, 249] width 380 height 35
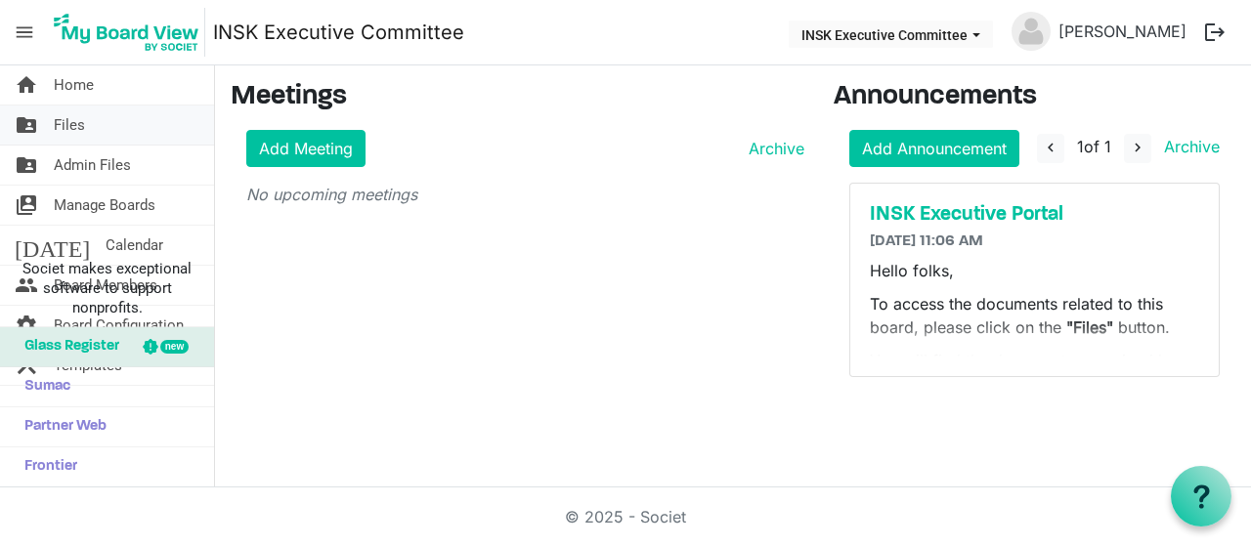
click at [88, 120] on link "folder_shared Files" at bounding box center [107, 125] width 214 height 39
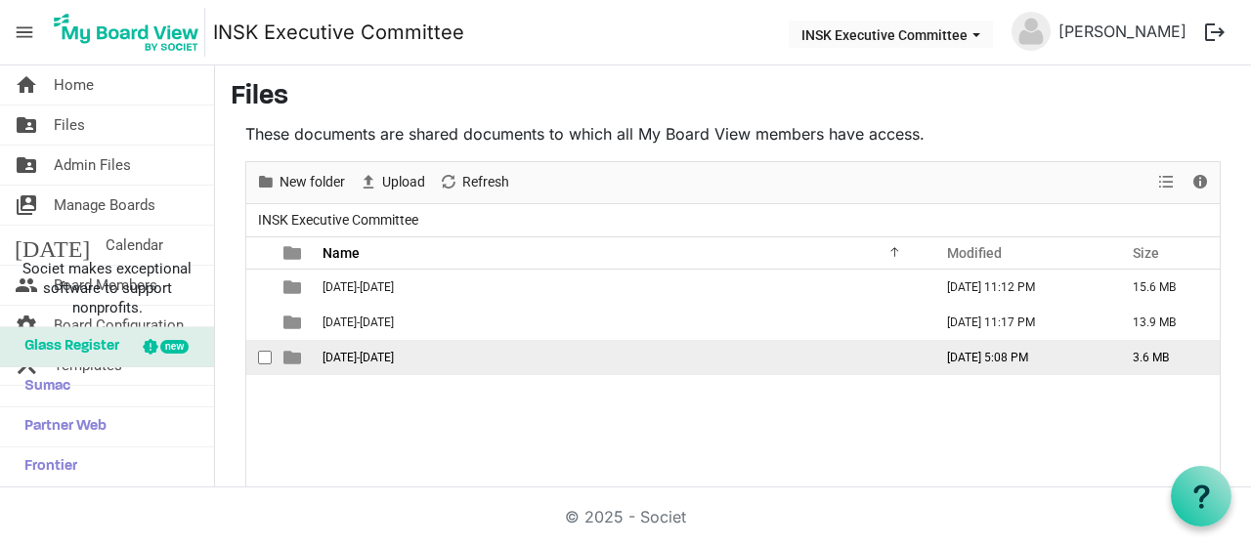
click at [340, 353] on span "[DATE]-[DATE]" at bounding box center [357, 358] width 71 height 14
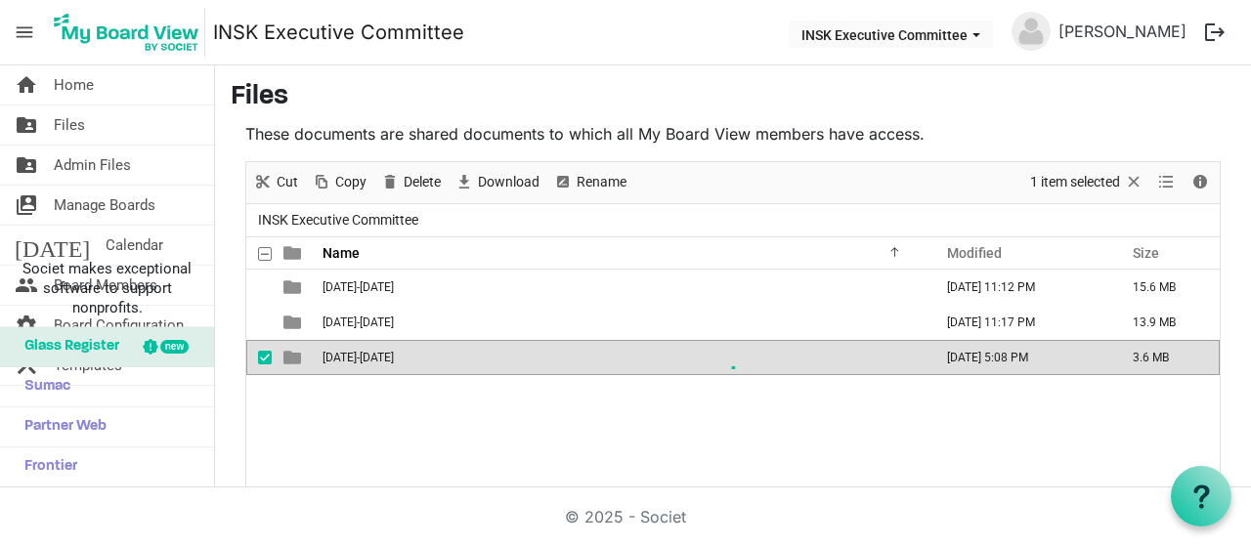
scroll to position [111, 0]
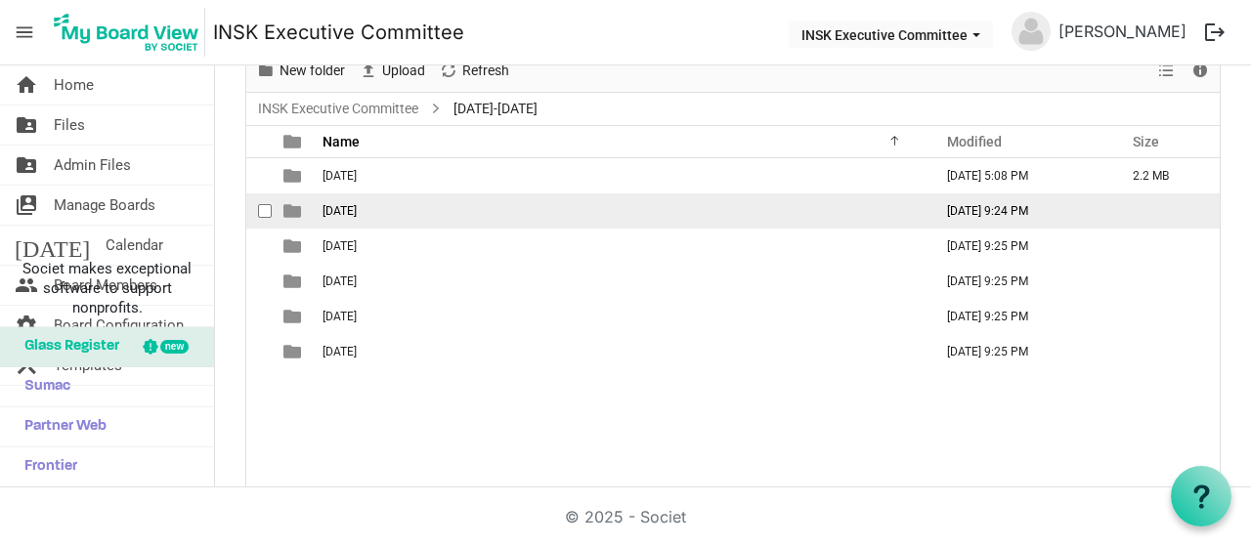
click at [336, 204] on span "2025-10-17" at bounding box center [339, 211] width 34 height 14
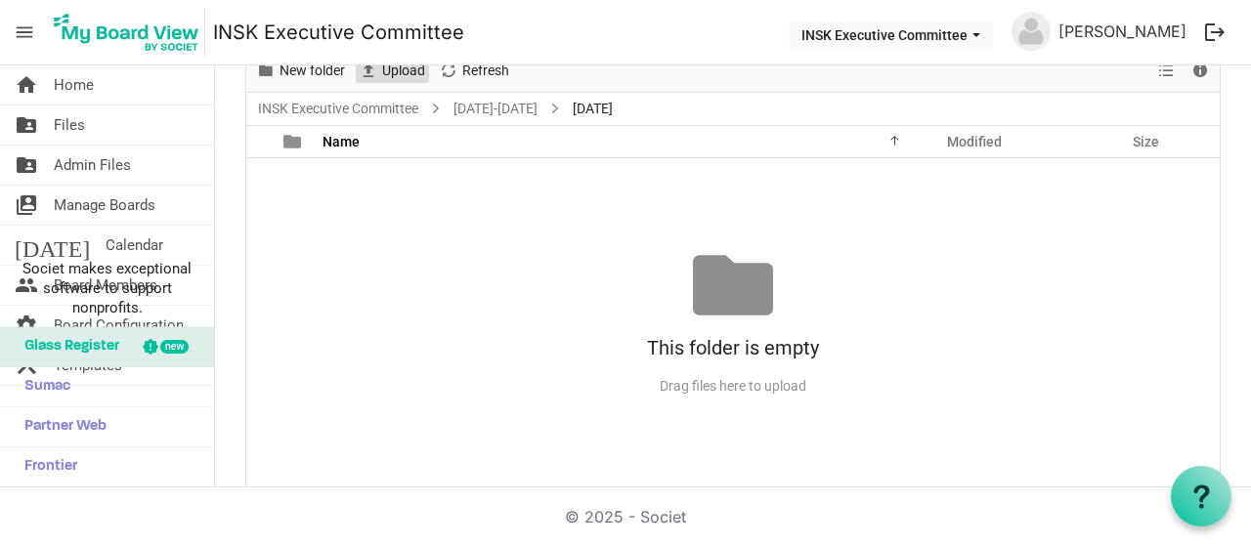
click at [414, 77] on span "Upload" at bounding box center [403, 71] width 47 height 24
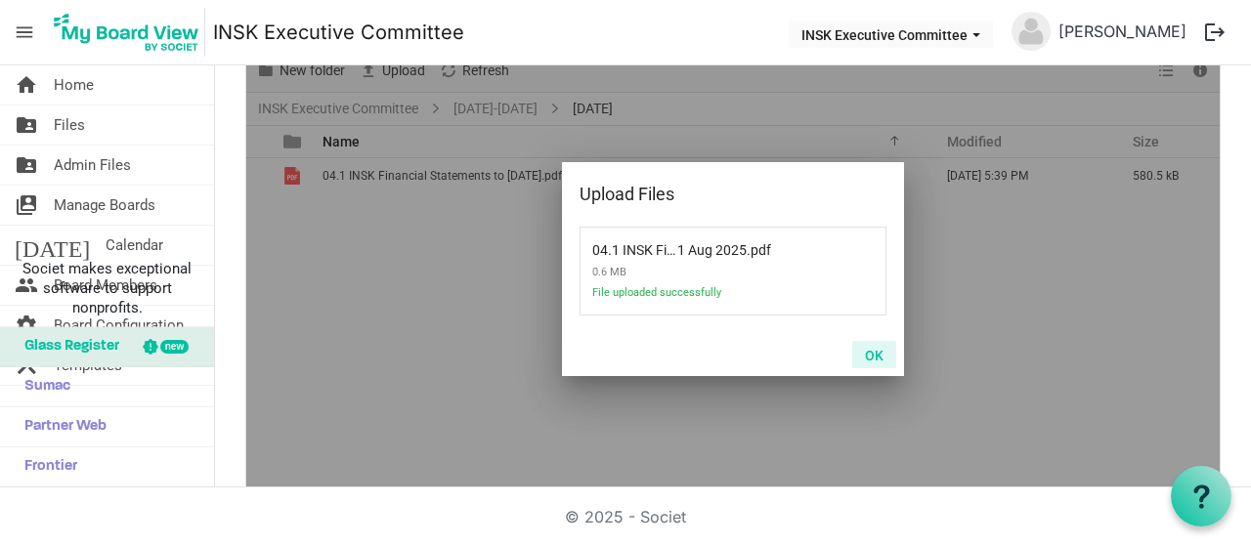
click at [866, 349] on button "OK" at bounding box center [874, 354] width 44 height 27
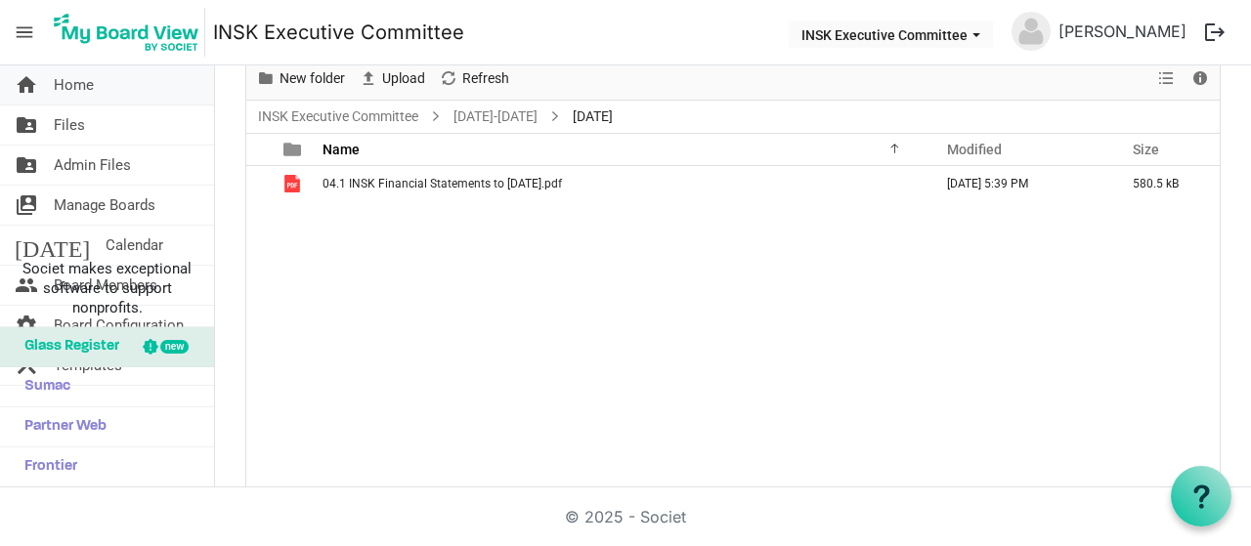
click at [100, 83] on link "home Home" at bounding box center [107, 84] width 214 height 39
